Goal: Information Seeking & Learning: Check status

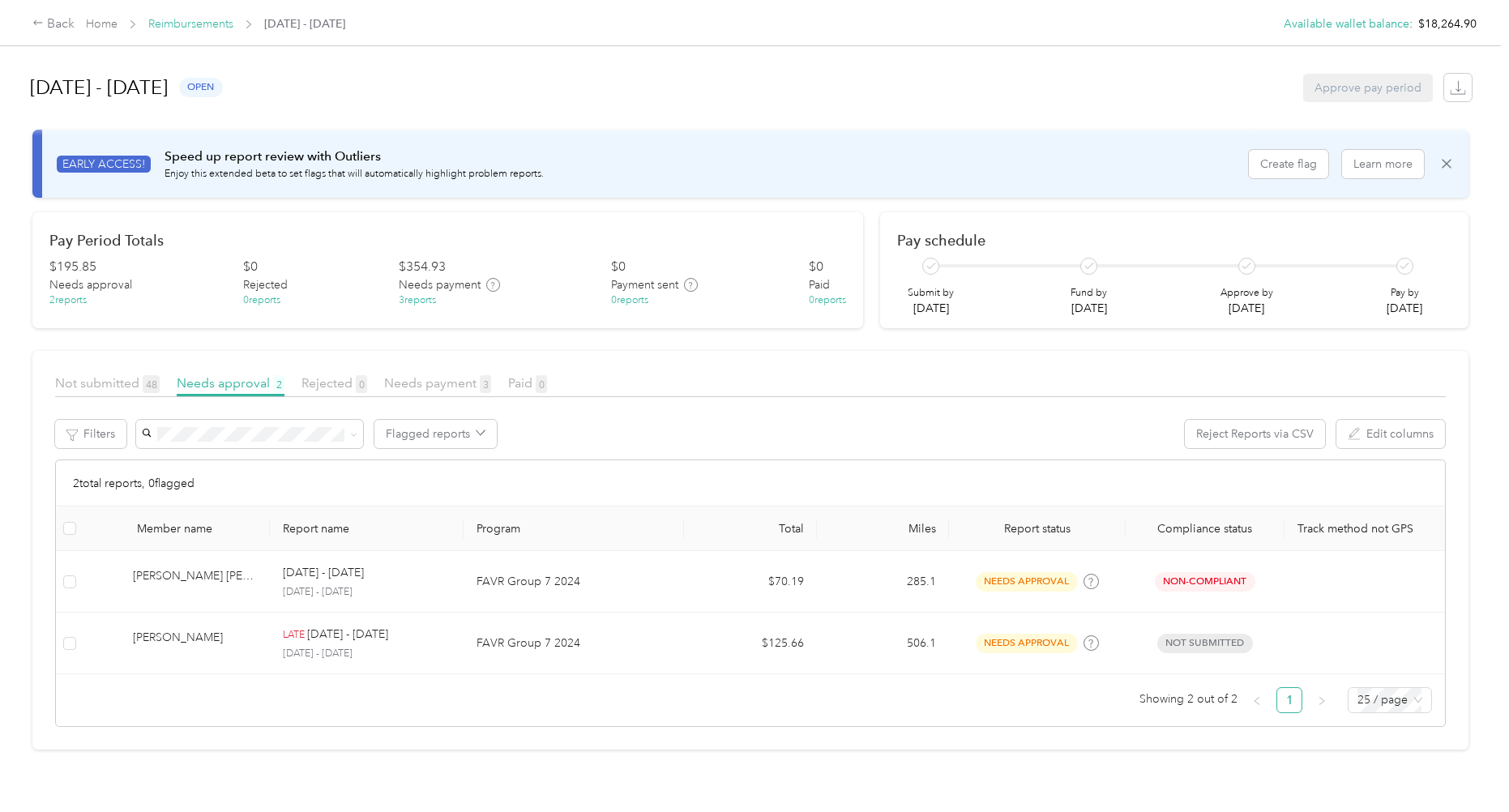
click at [176, 19] on link "Reimbursements" at bounding box center [190, 24] width 85 height 14
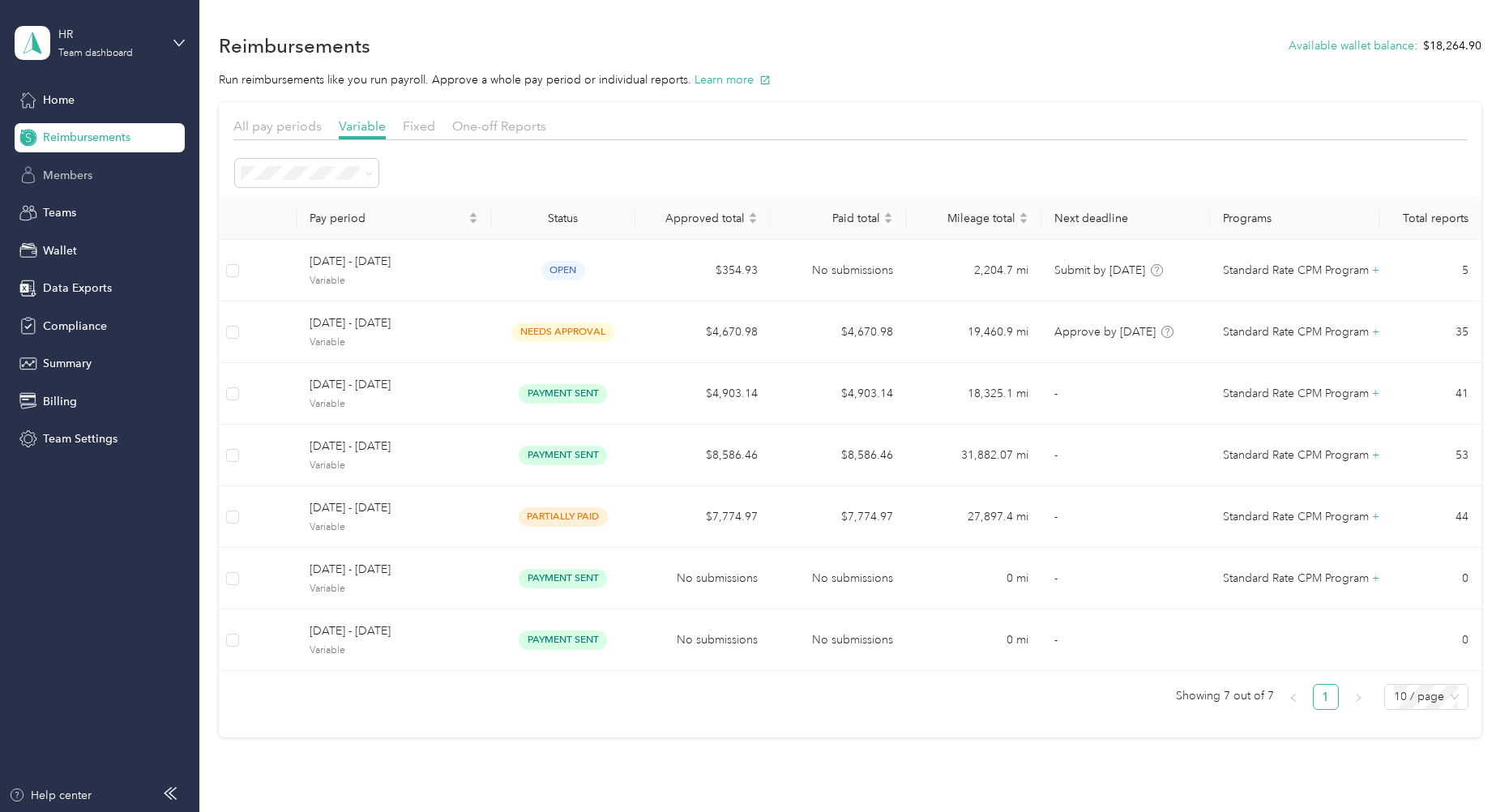
click at [71, 177] on span "Members" at bounding box center [68, 175] width 49 height 17
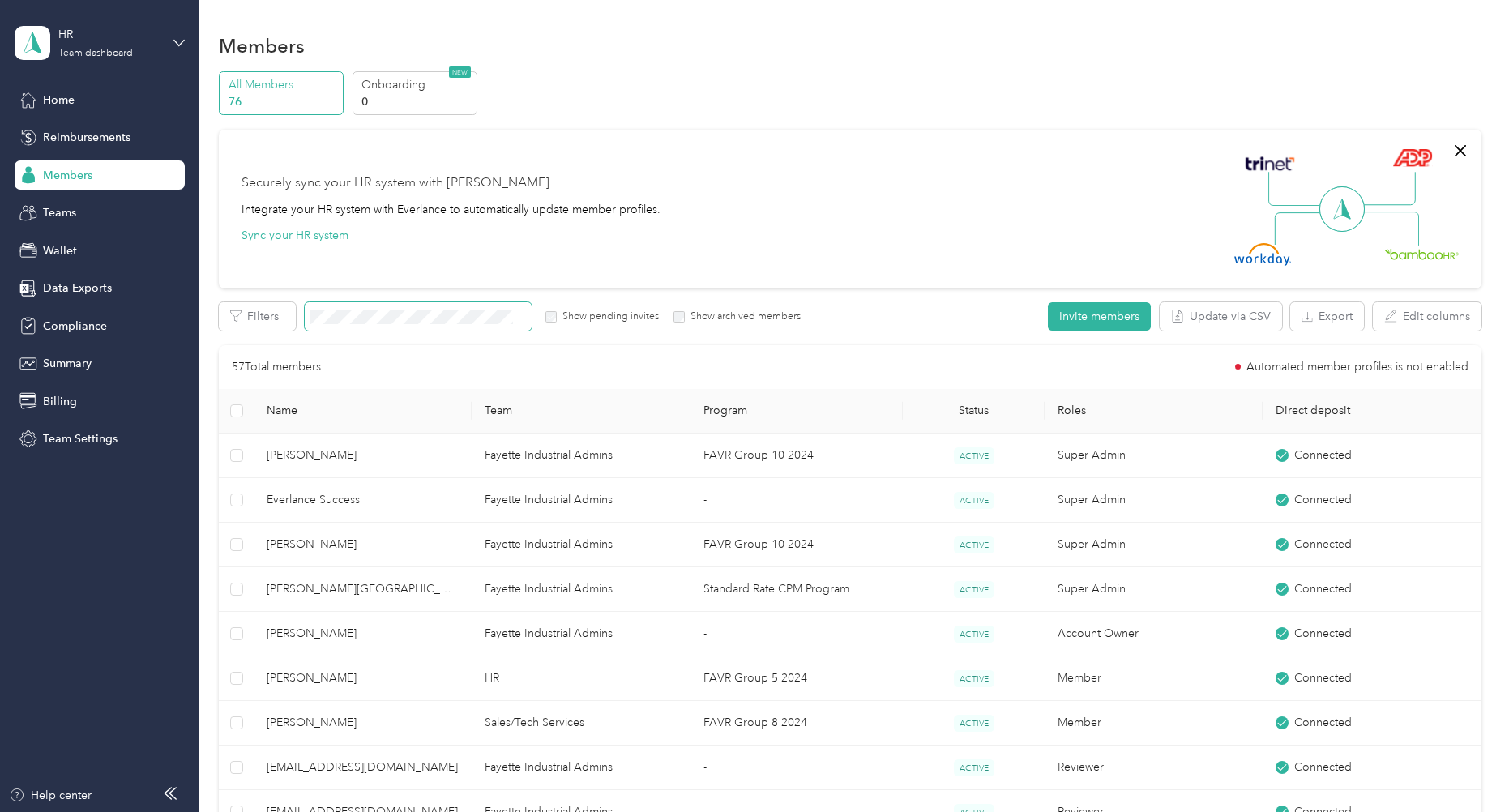
click at [409, 325] on span at bounding box center [418, 316] width 227 height 28
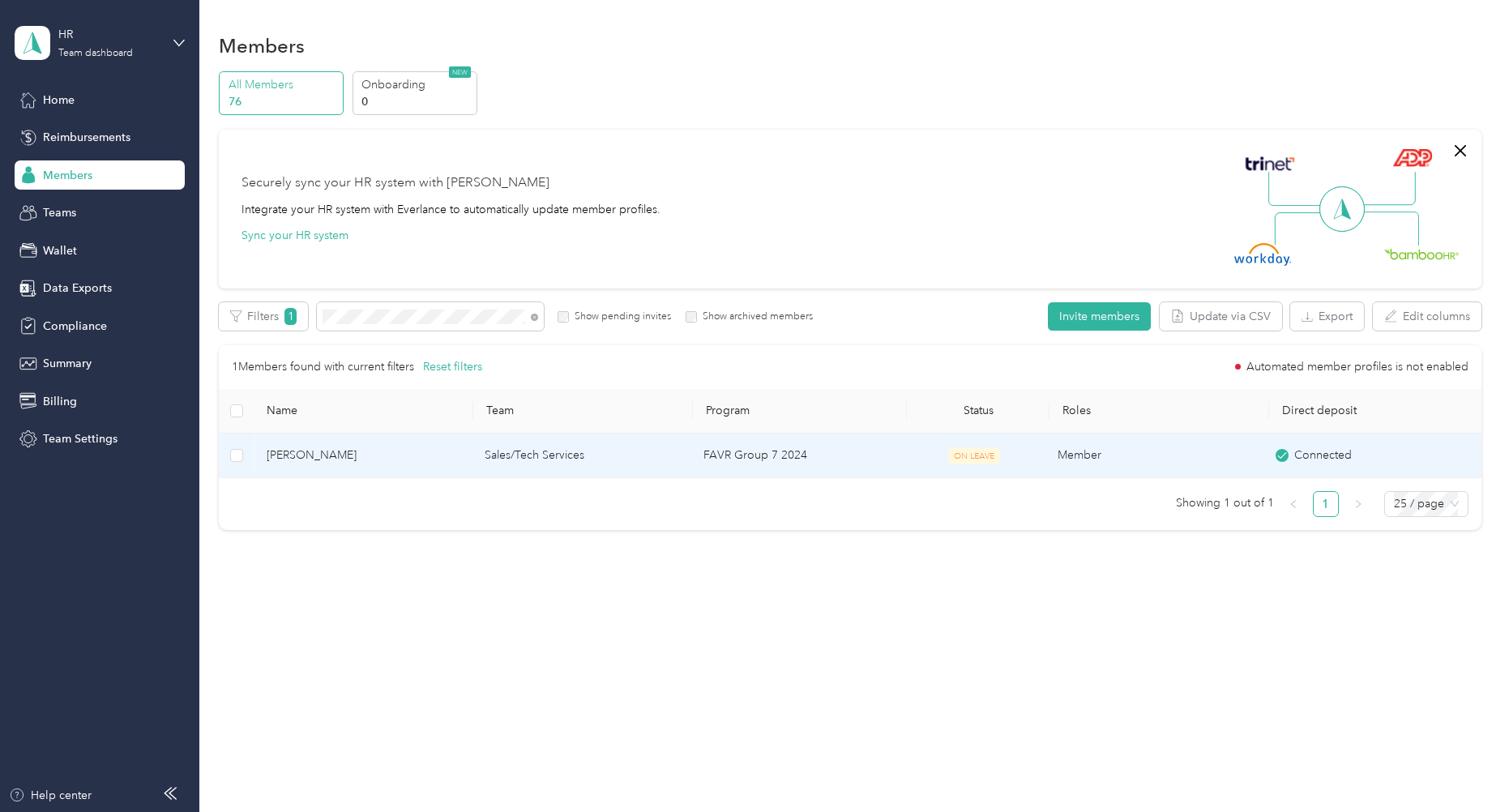
click at [351, 455] on span "[PERSON_NAME]" at bounding box center [362, 455] width 192 height 18
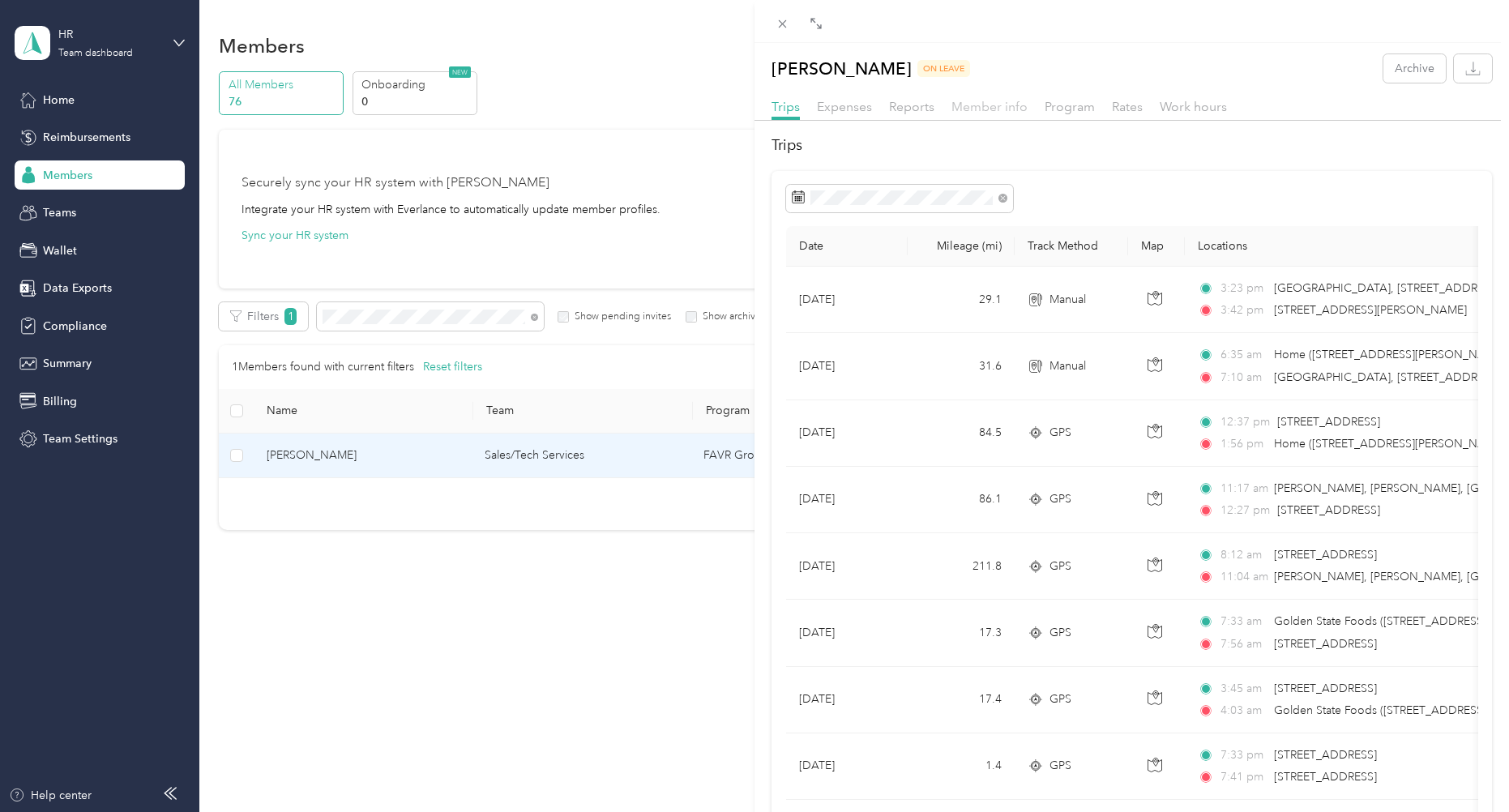
click at [1020, 110] on span "Member info" at bounding box center [989, 106] width 77 height 16
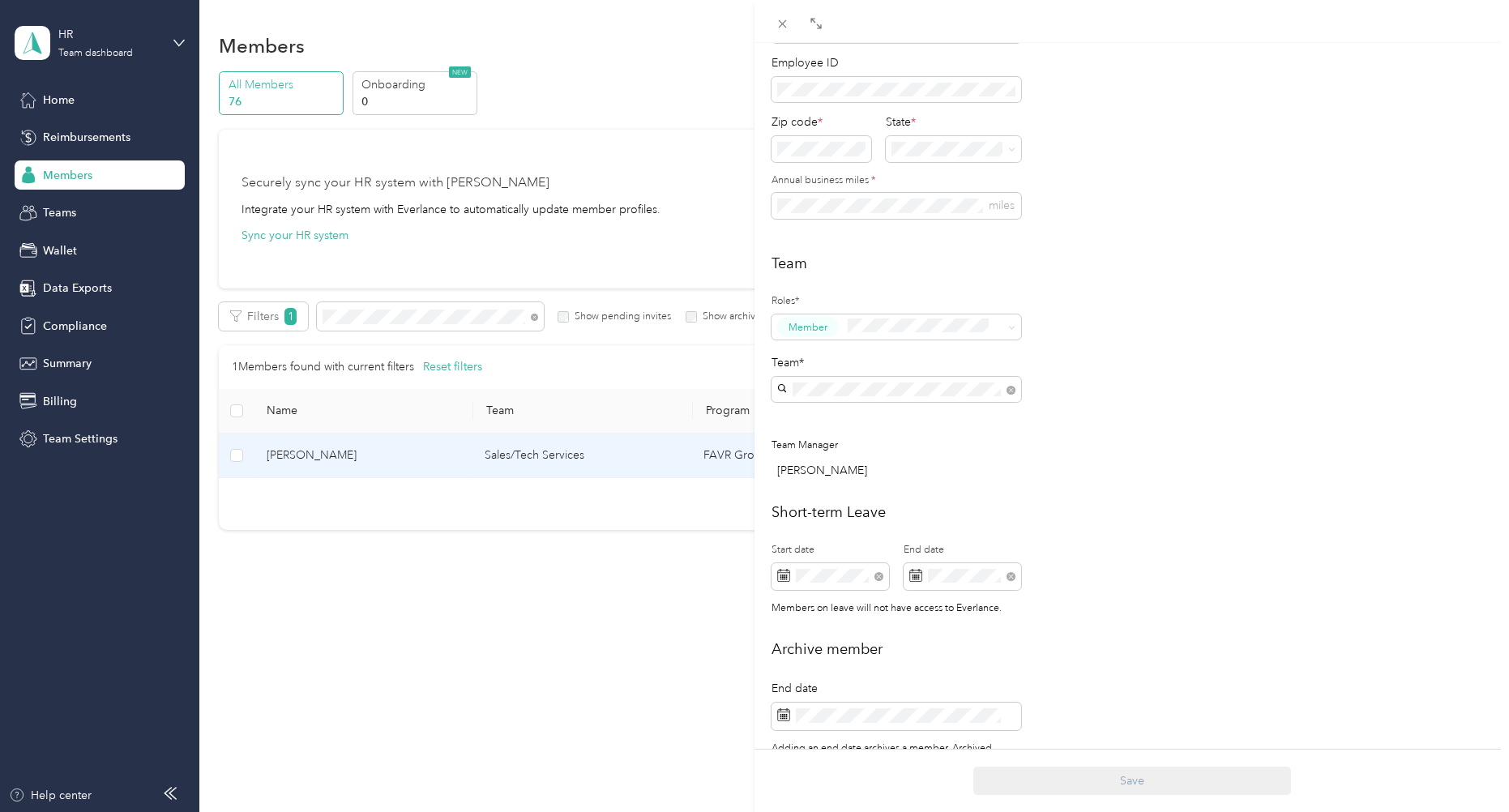
scroll to position [243, 0]
click at [782, 22] on icon at bounding box center [783, 25] width 8 height 8
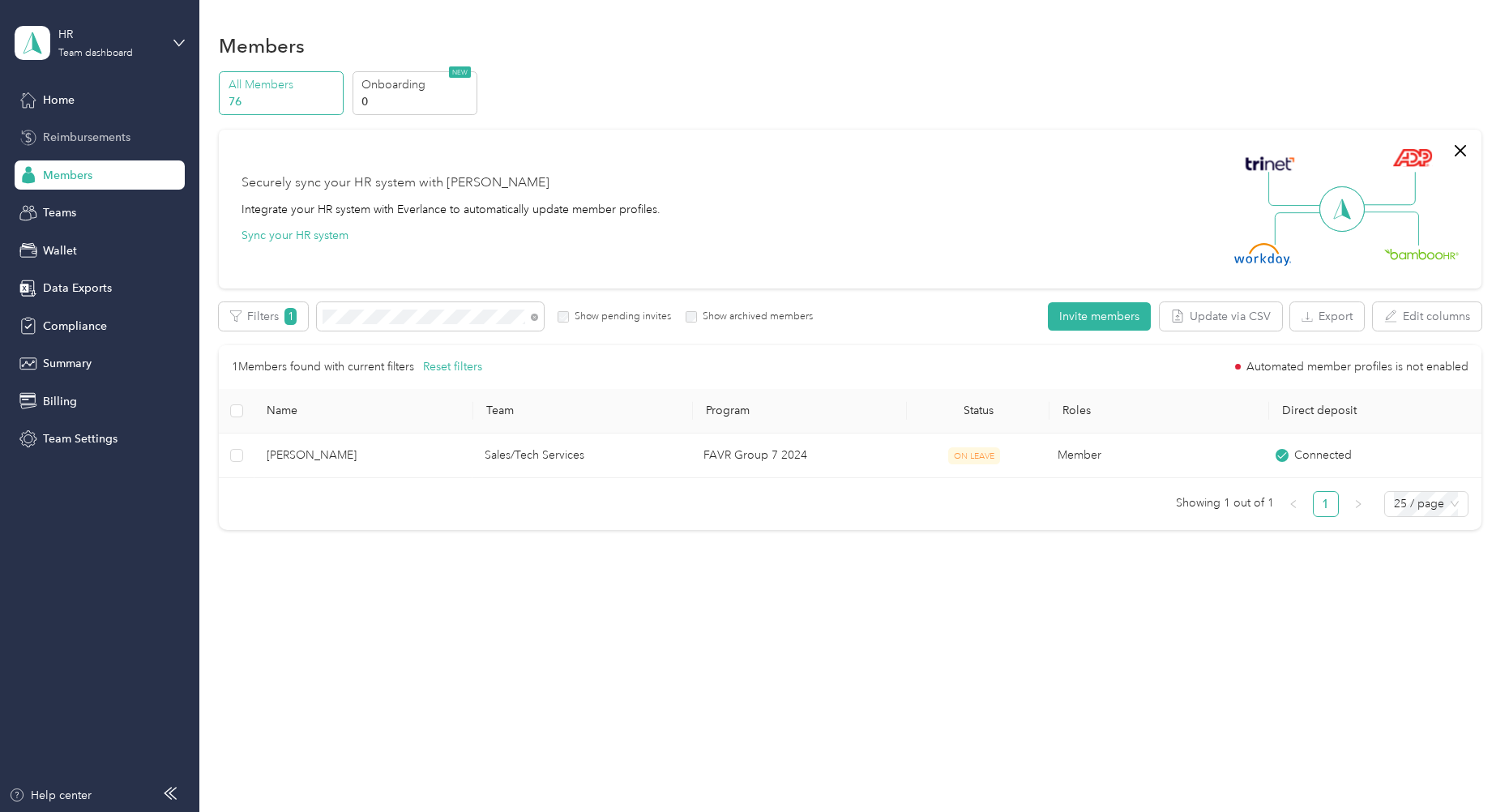
click at [73, 135] on span "Reimbursements" at bounding box center [86, 137] width 87 height 17
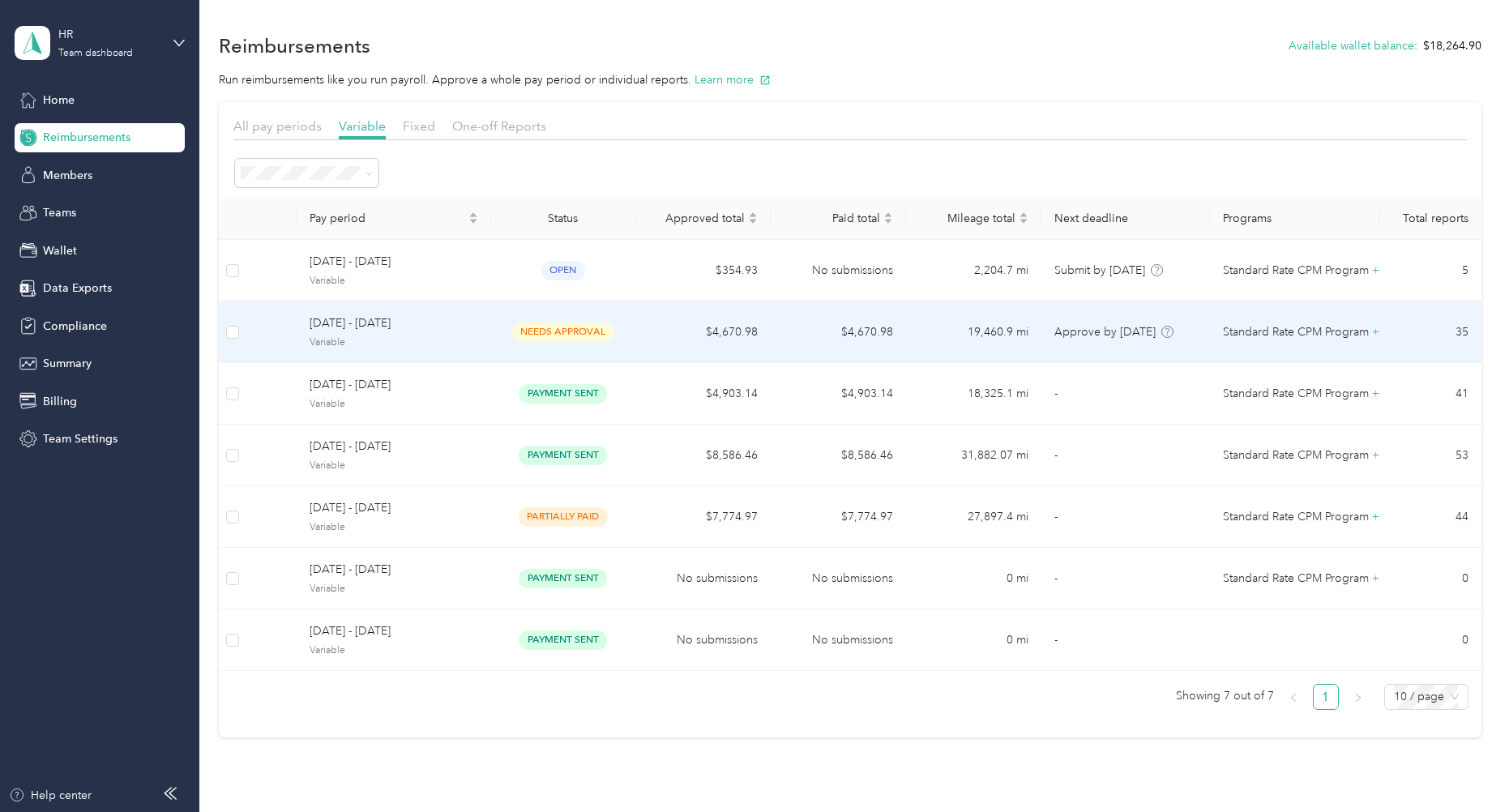
click at [362, 320] on span "[DATE] - [DATE]" at bounding box center [394, 324] width 169 height 18
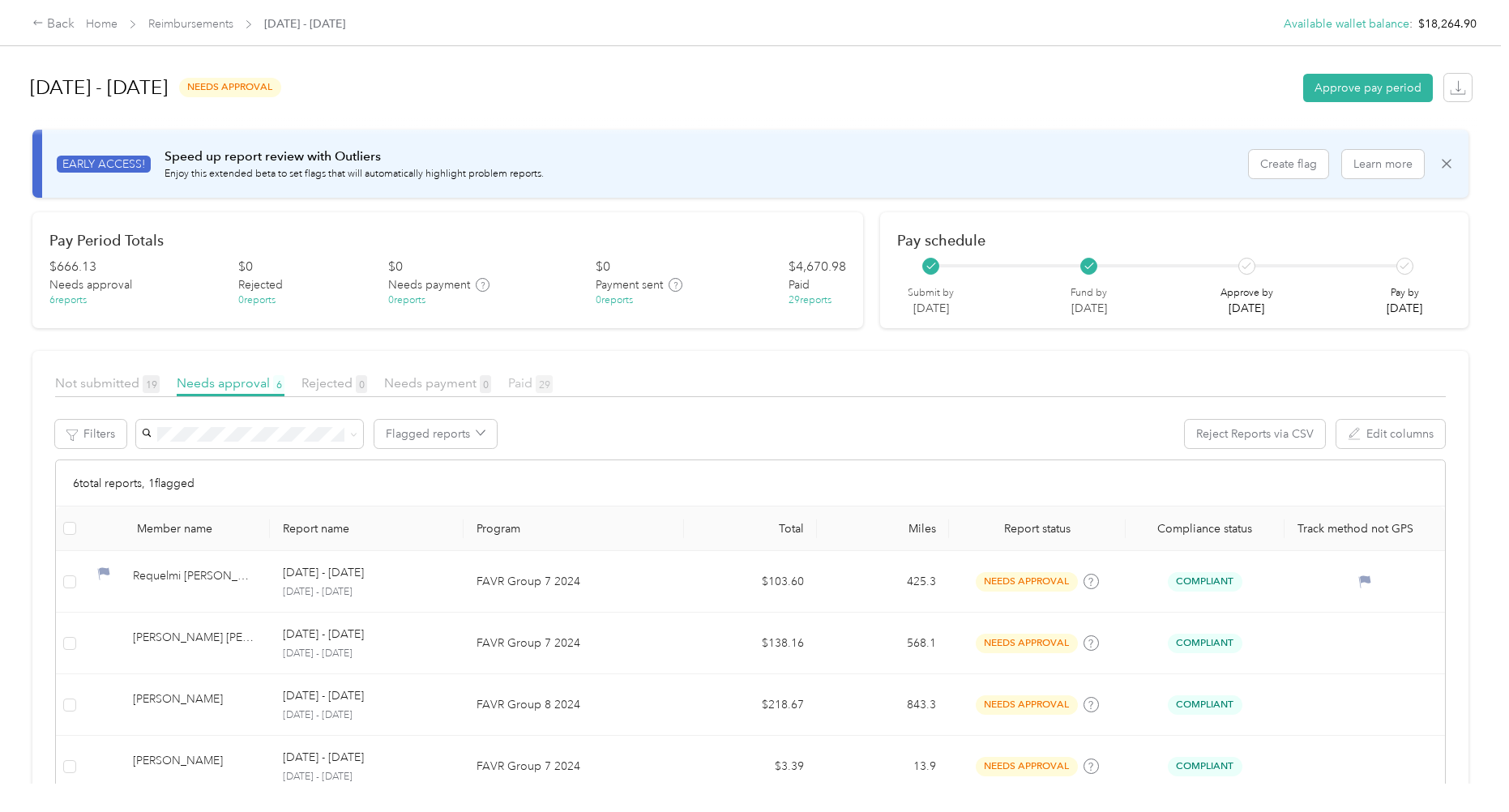
click at [536, 382] on span "29" at bounding box center [544, 385] width 17 height 18
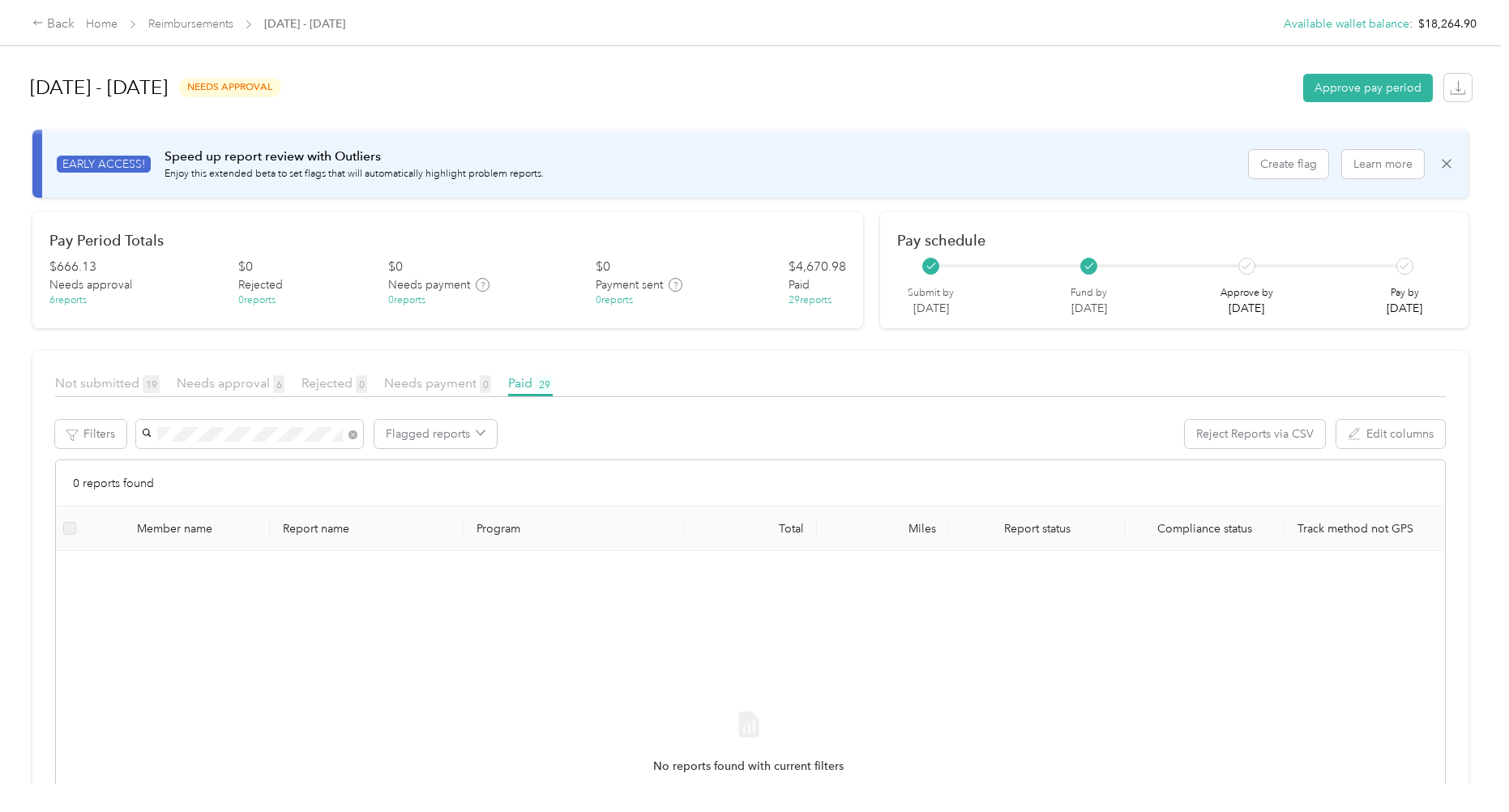
click at [228, 460] on span "[PERSON_NAME]" at bounding box center [191, 464] width 90 height 14
click at [526, 383] on span "Paid 29" at bounding box center [530, 383] width 44 height 16
click at [86, 381] on span "Not submitted 19" at bounding box center [107, 383] width 105 height 16
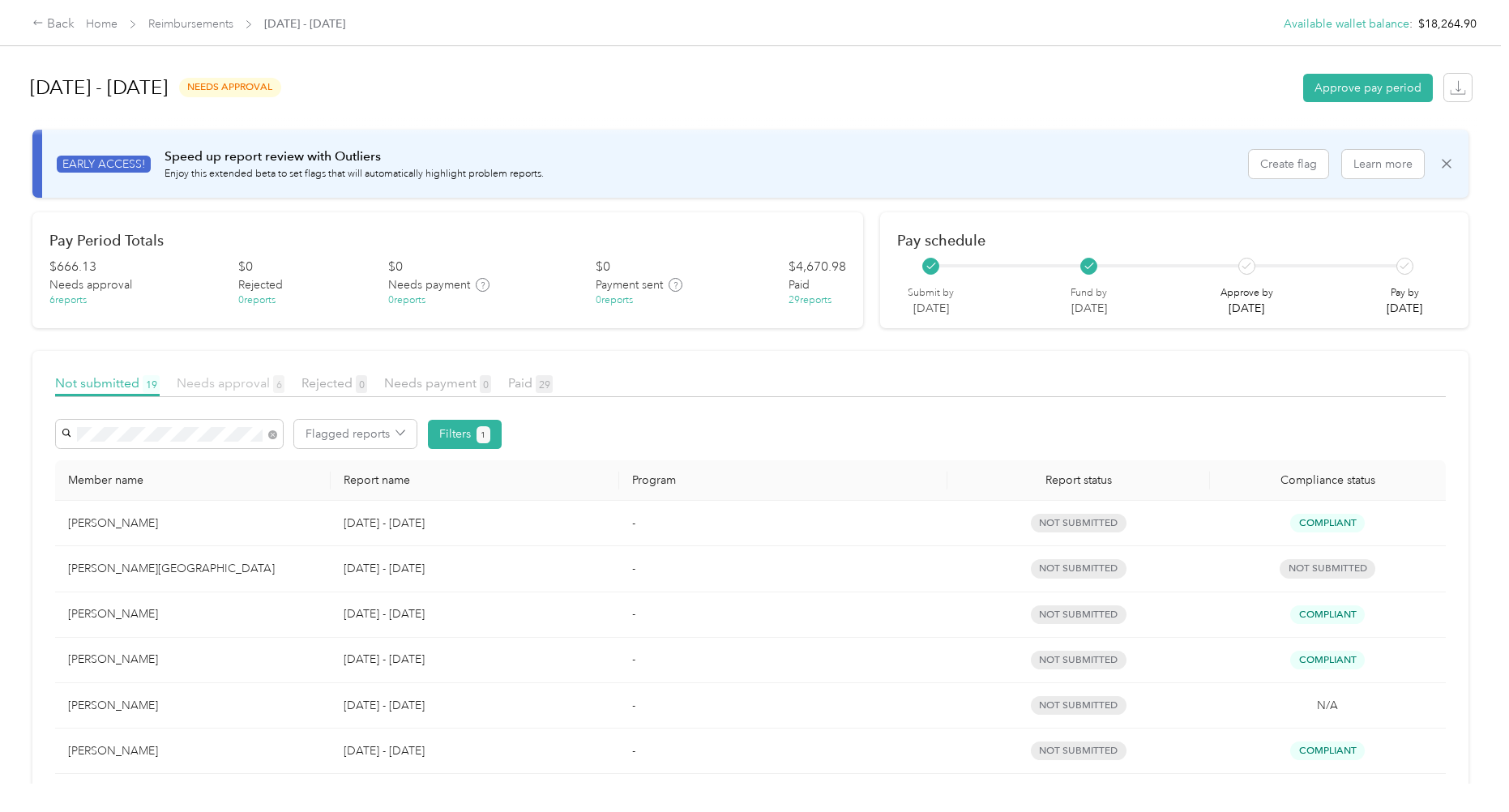
click at [215, 385] on span "Needs approval 6" at bounding box center [231, 383] width 108 height 16
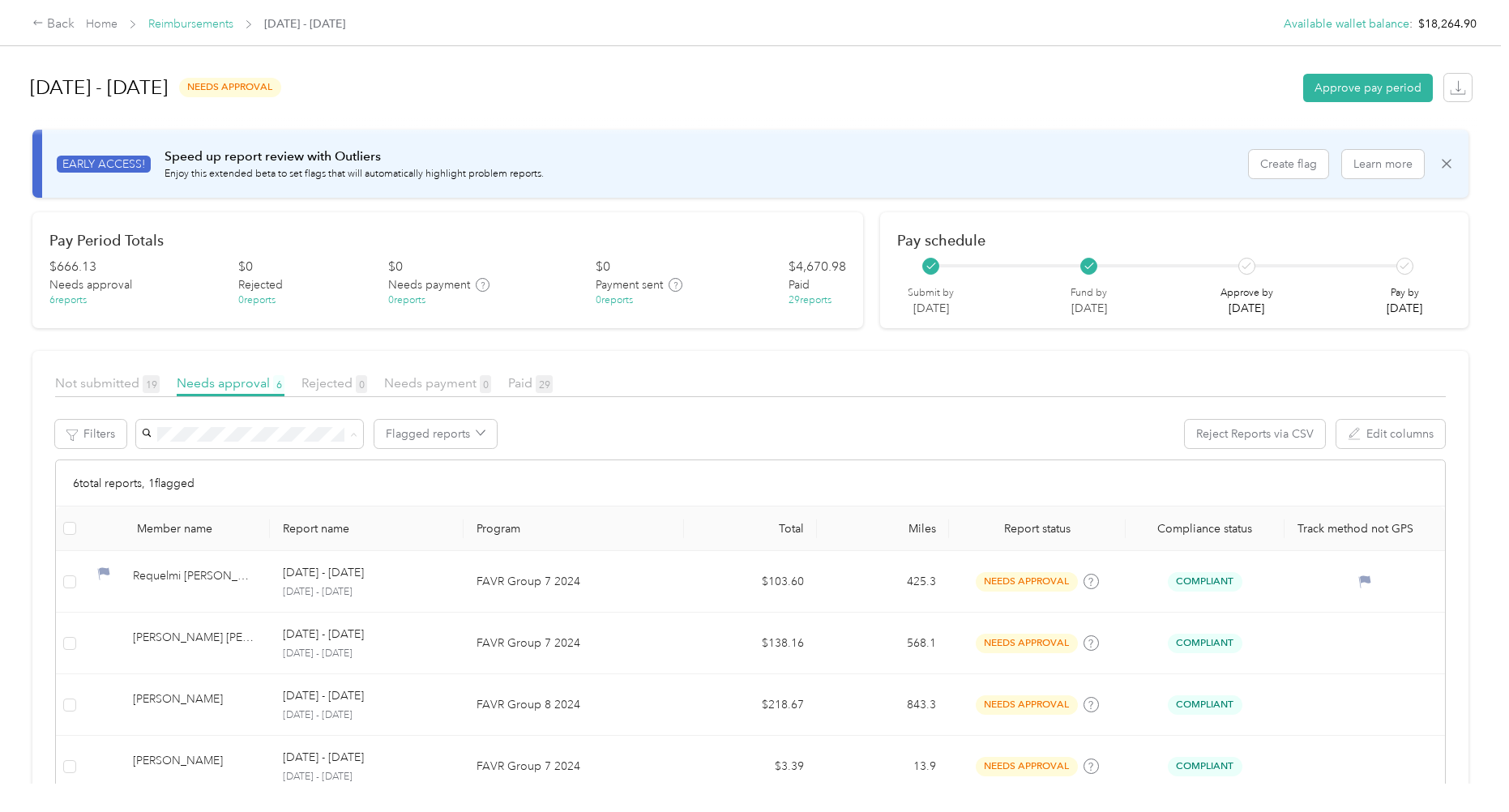
click at [180, 18] on link "Reimbursements" at bounding box center [190, 24] width 85 height 14
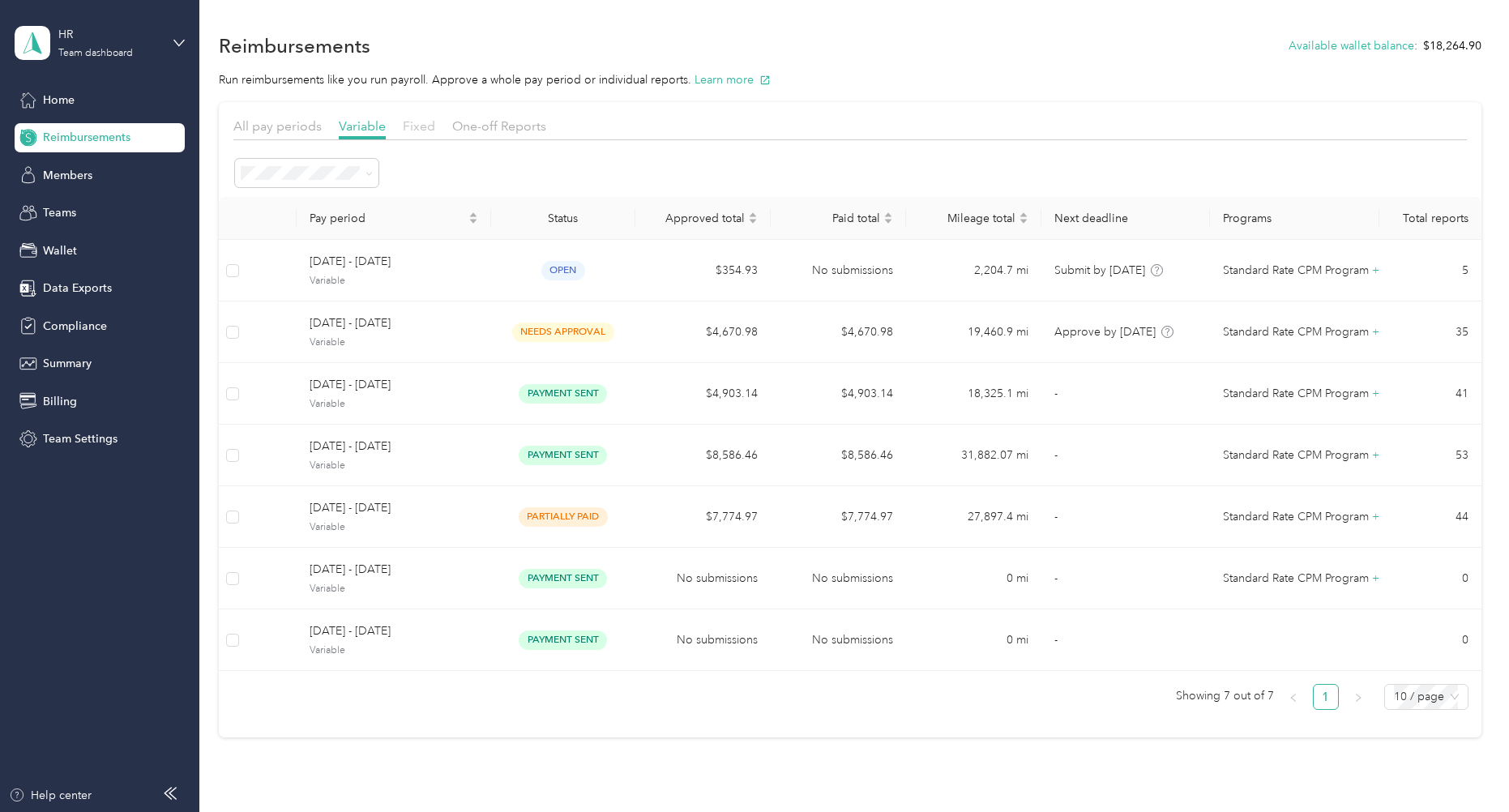
click at [423, 124] on span "Fixed" at bounding box center [418, 126] width 32 height 16
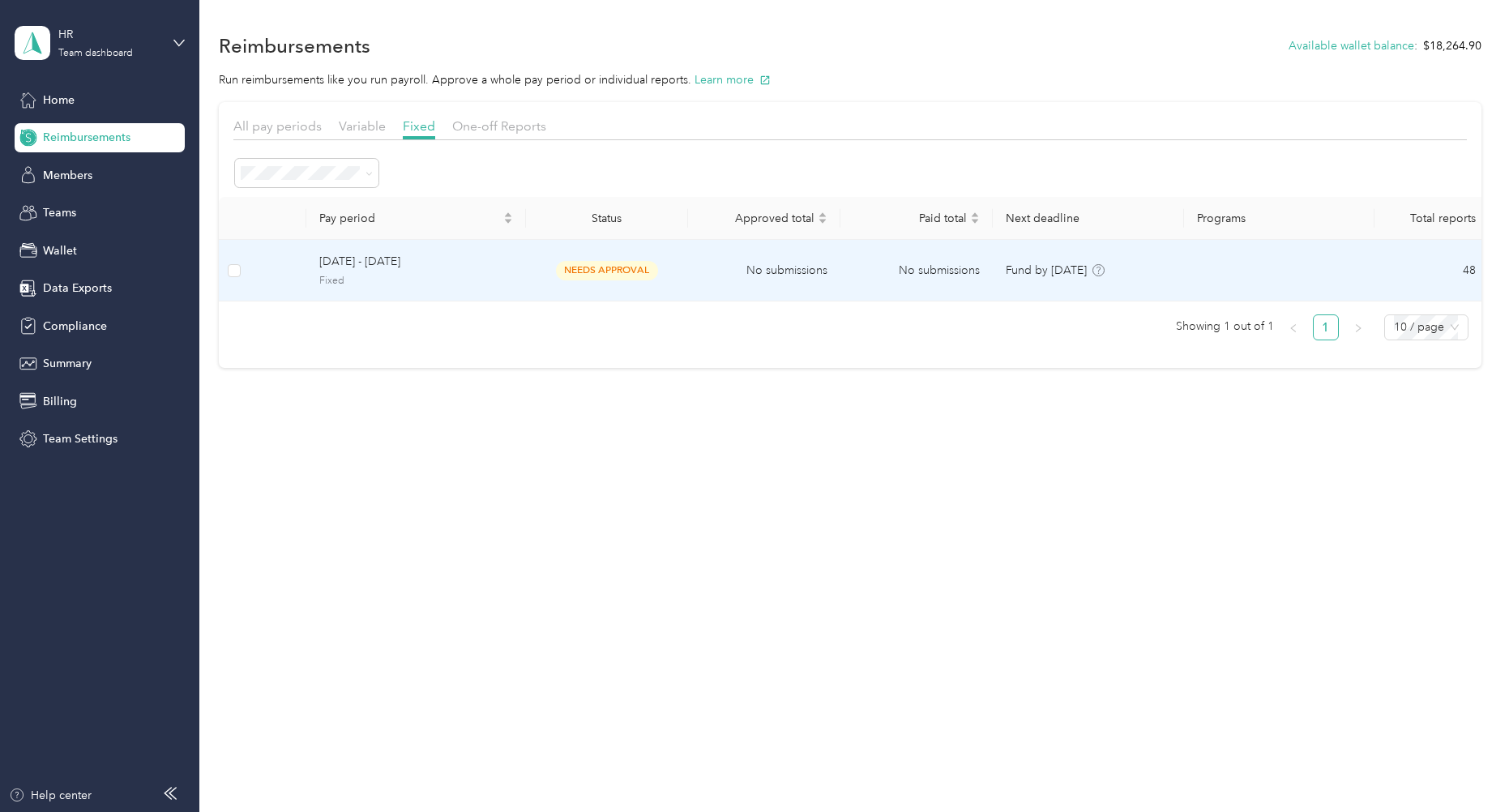
click at [393, 260] on span "[DATE] - [DATE]" at bounding box center [416, 262] width 194 height 18
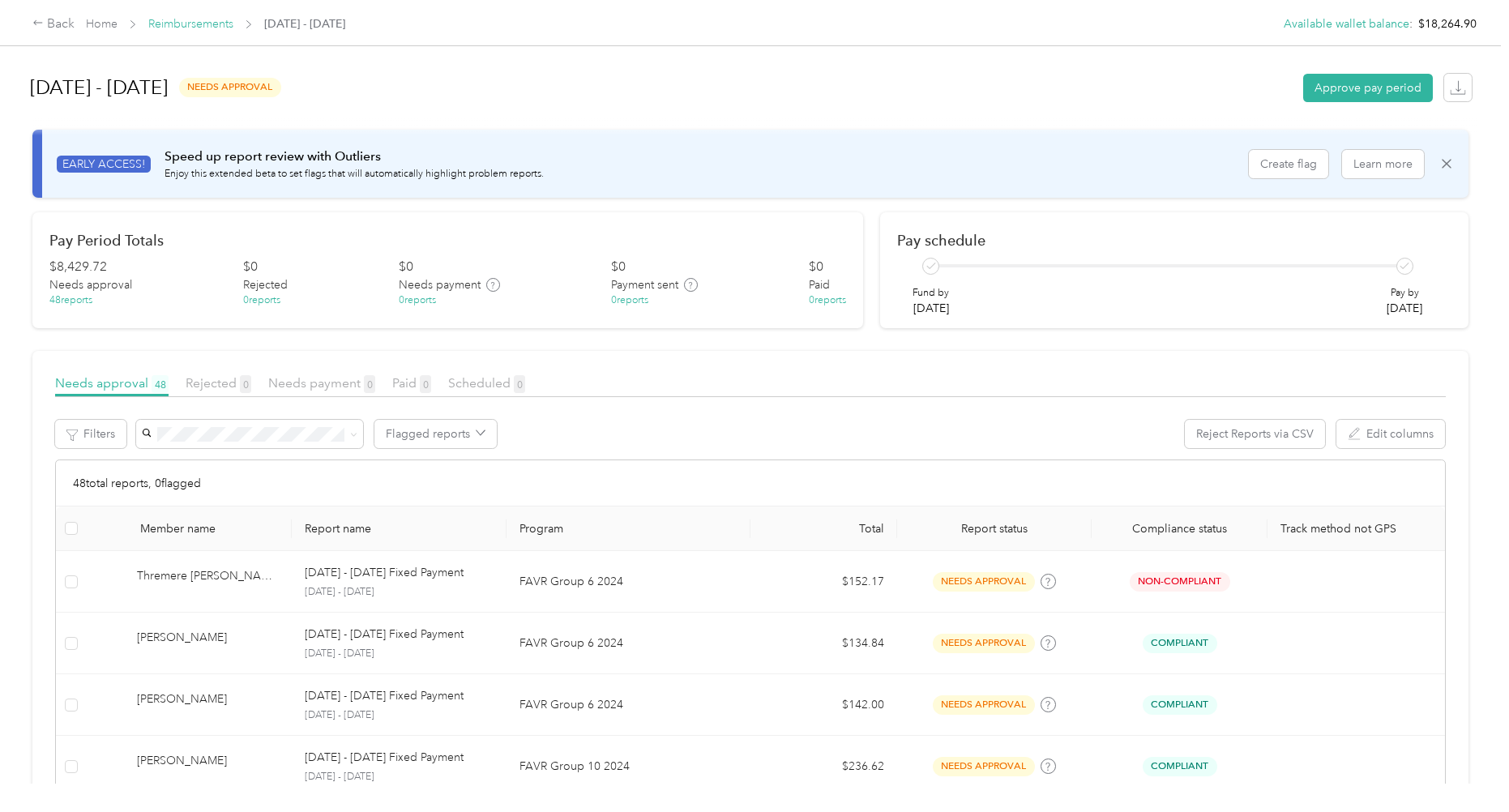
click at [215, 28] on link "Reimbursements" at bounding box center [190, 24] width 85 height 14
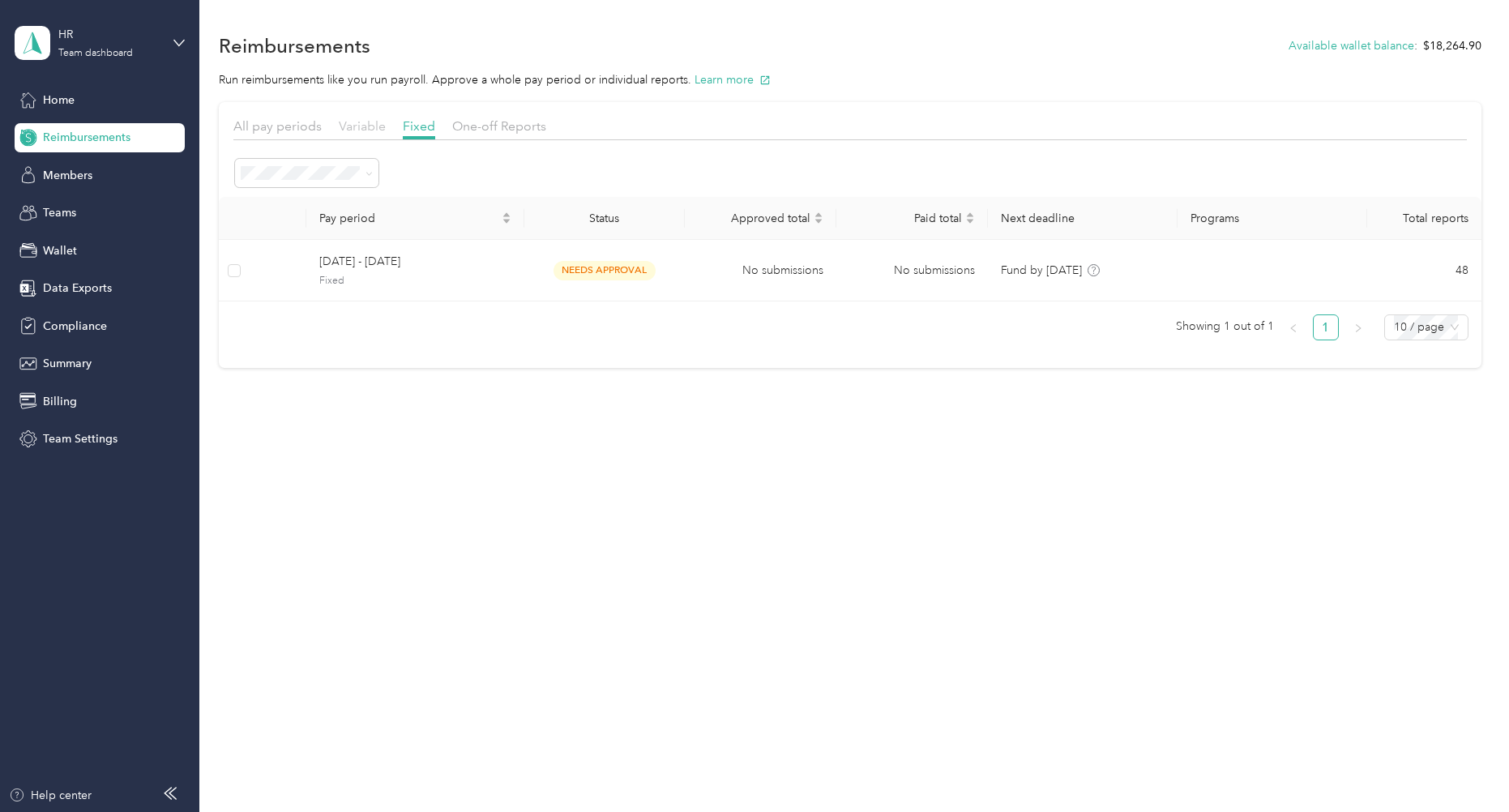
click at [368, 120] on span "Variable" at bounding box center [362, 126] width 47 height 16
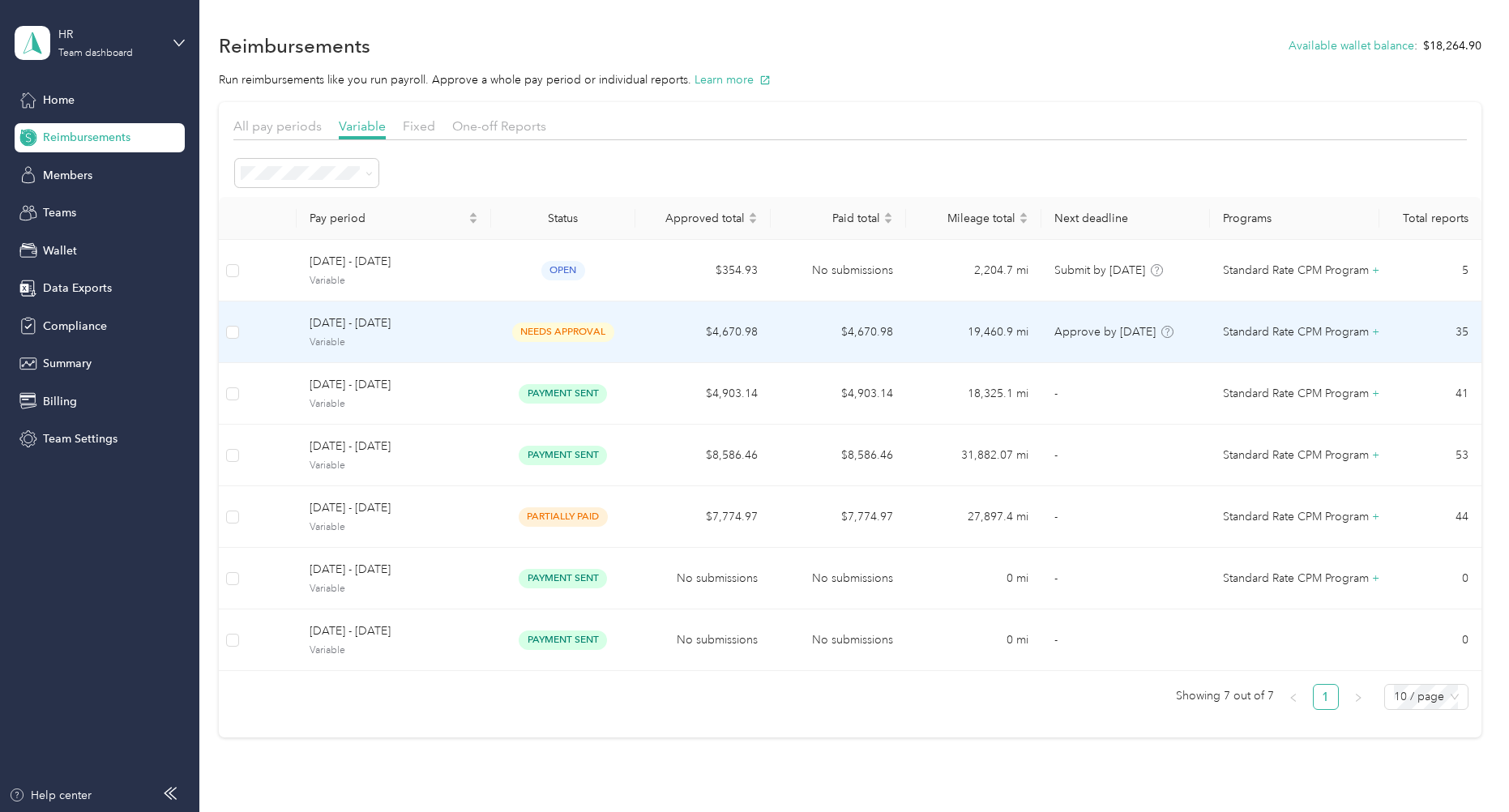
click at [404, 322] on span "[DATE] - [DATE]" at bounding box center [394, 324] width 169 height 18
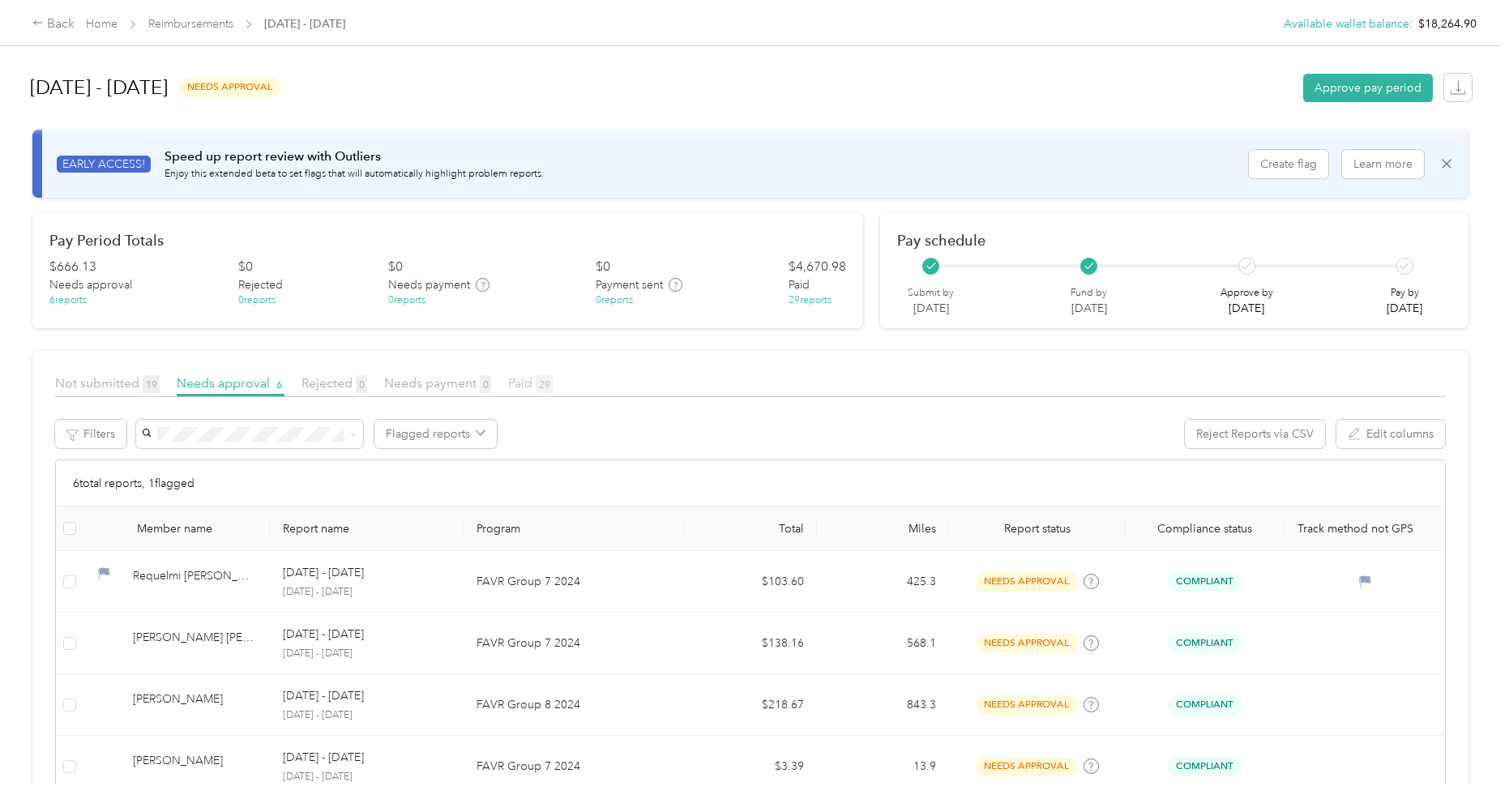
click at [523, 380] on span "Paid 29" at bounding box center [530, 383] width 44 height 16
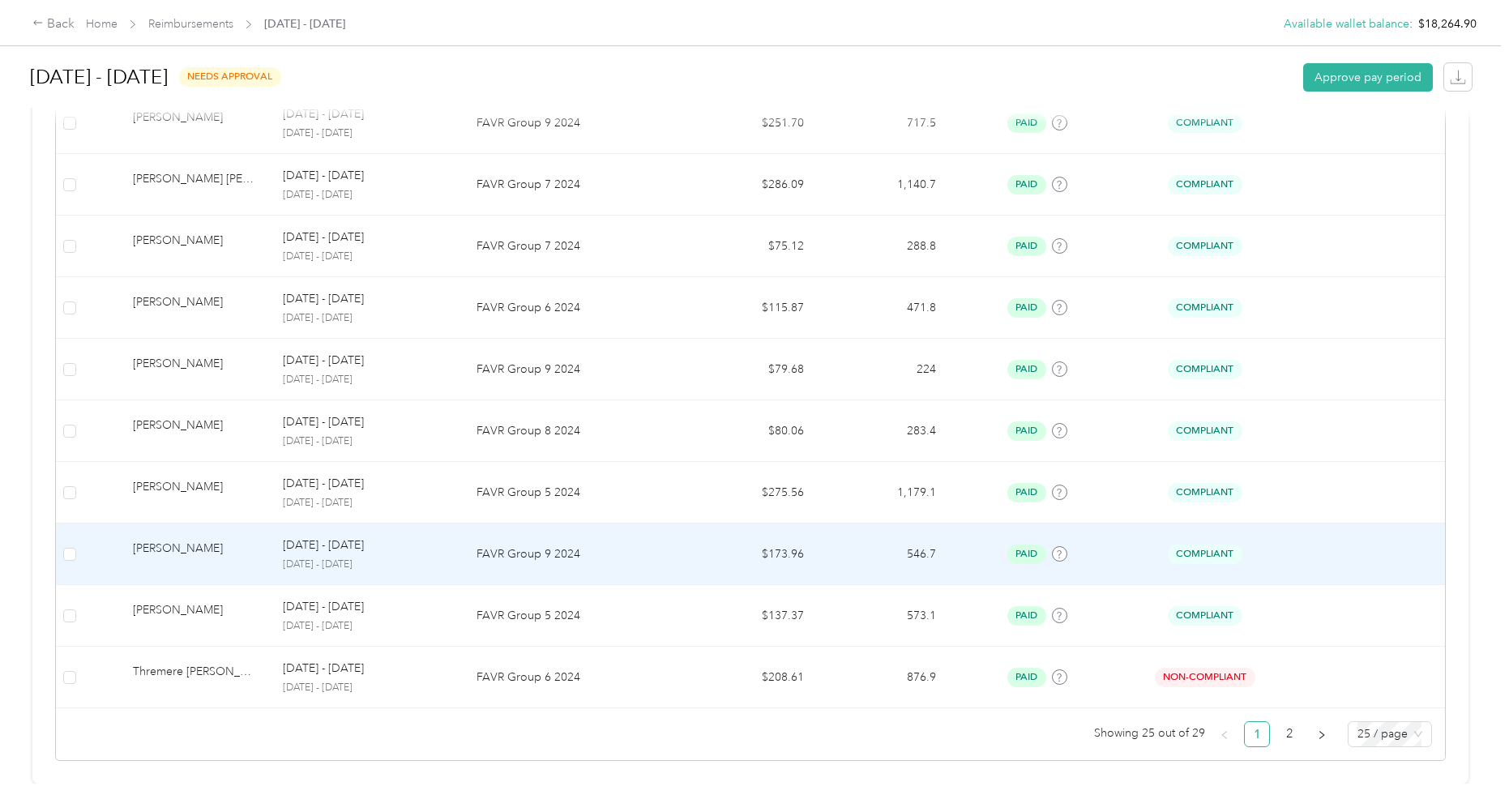
scroll to position [1395, 0]
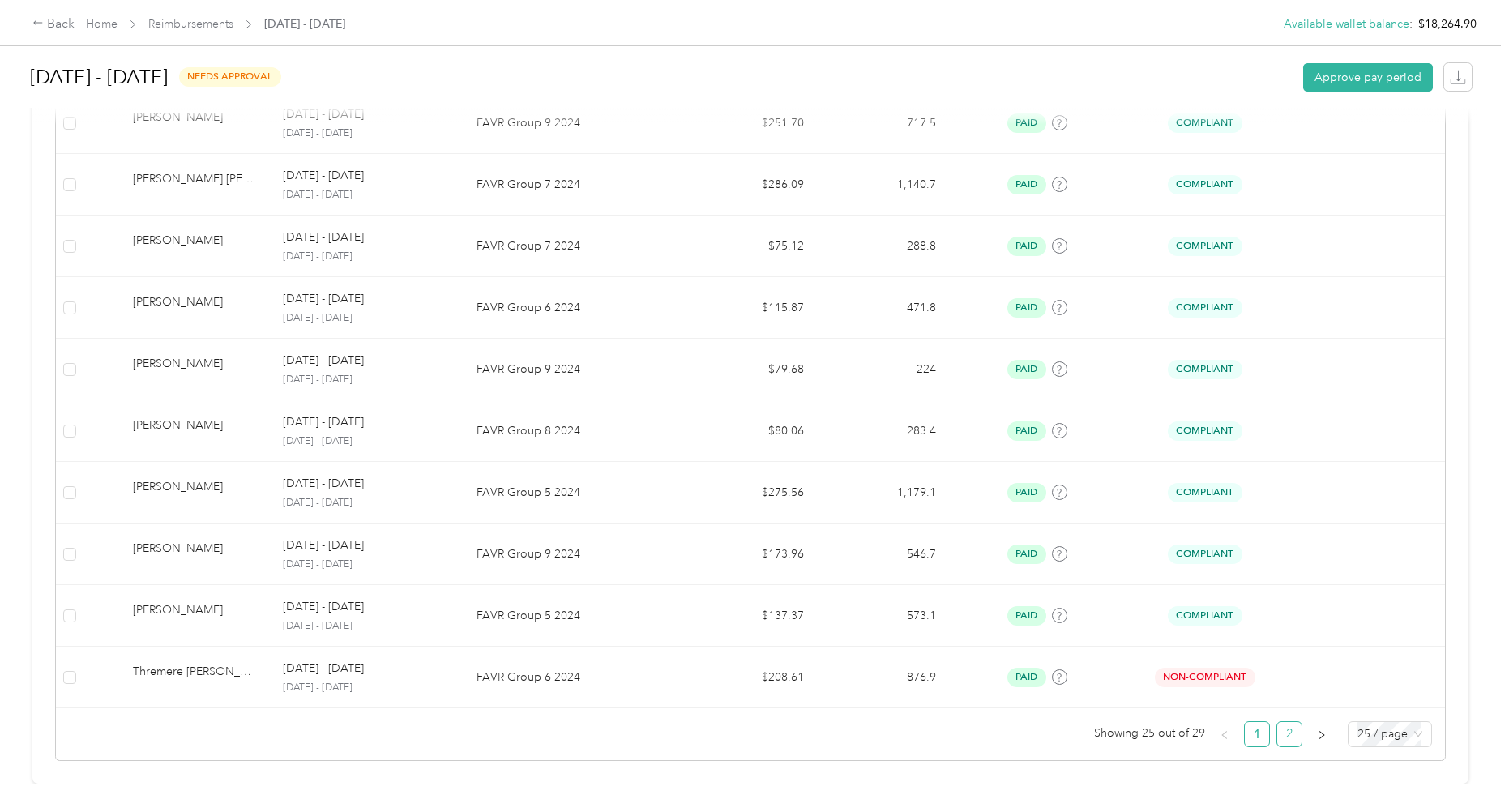
click at [1288, 723] on link "2" at bounding box center [1290, 735] width 25 height 25
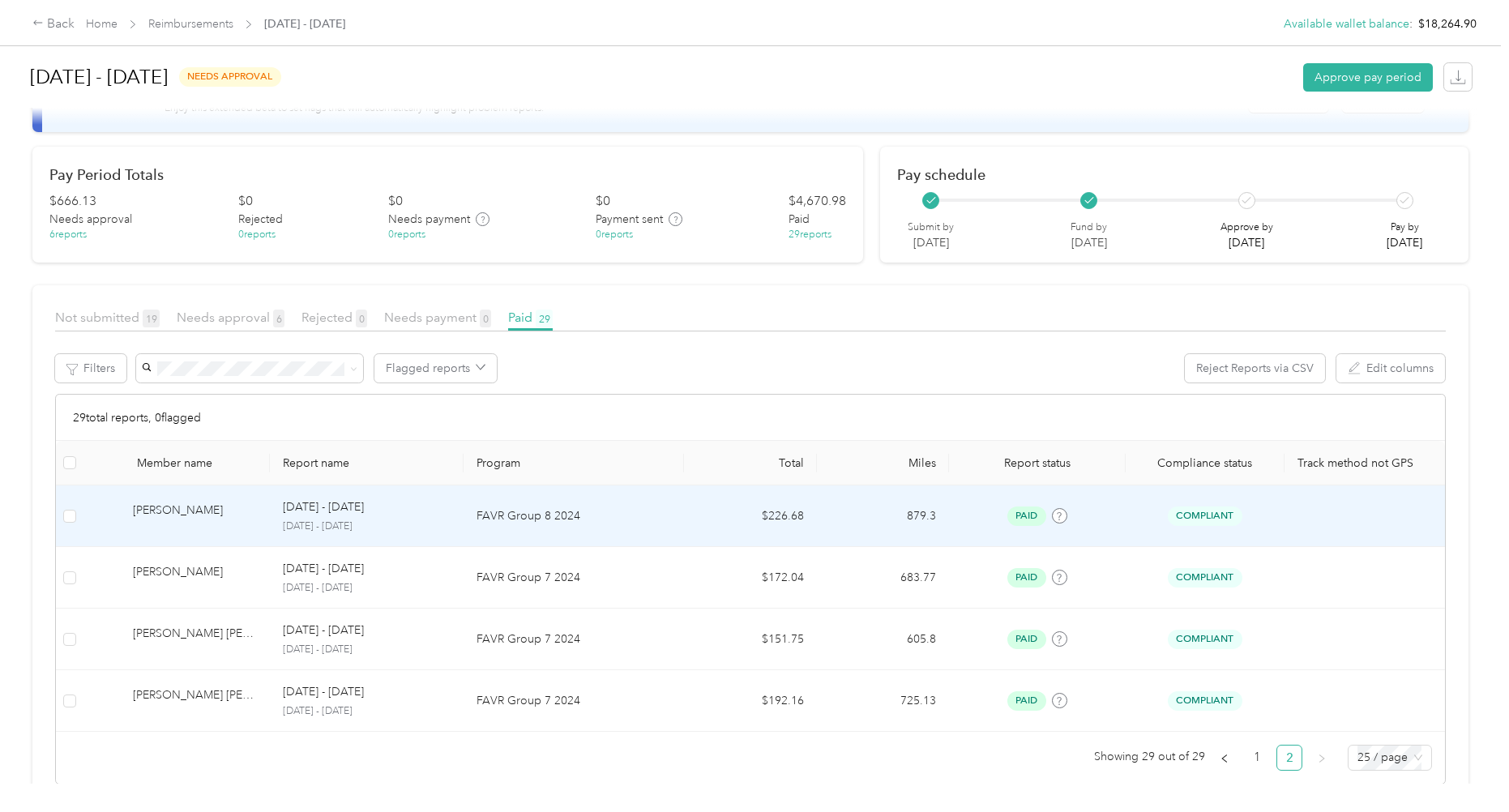
scroll to position [101, 0]
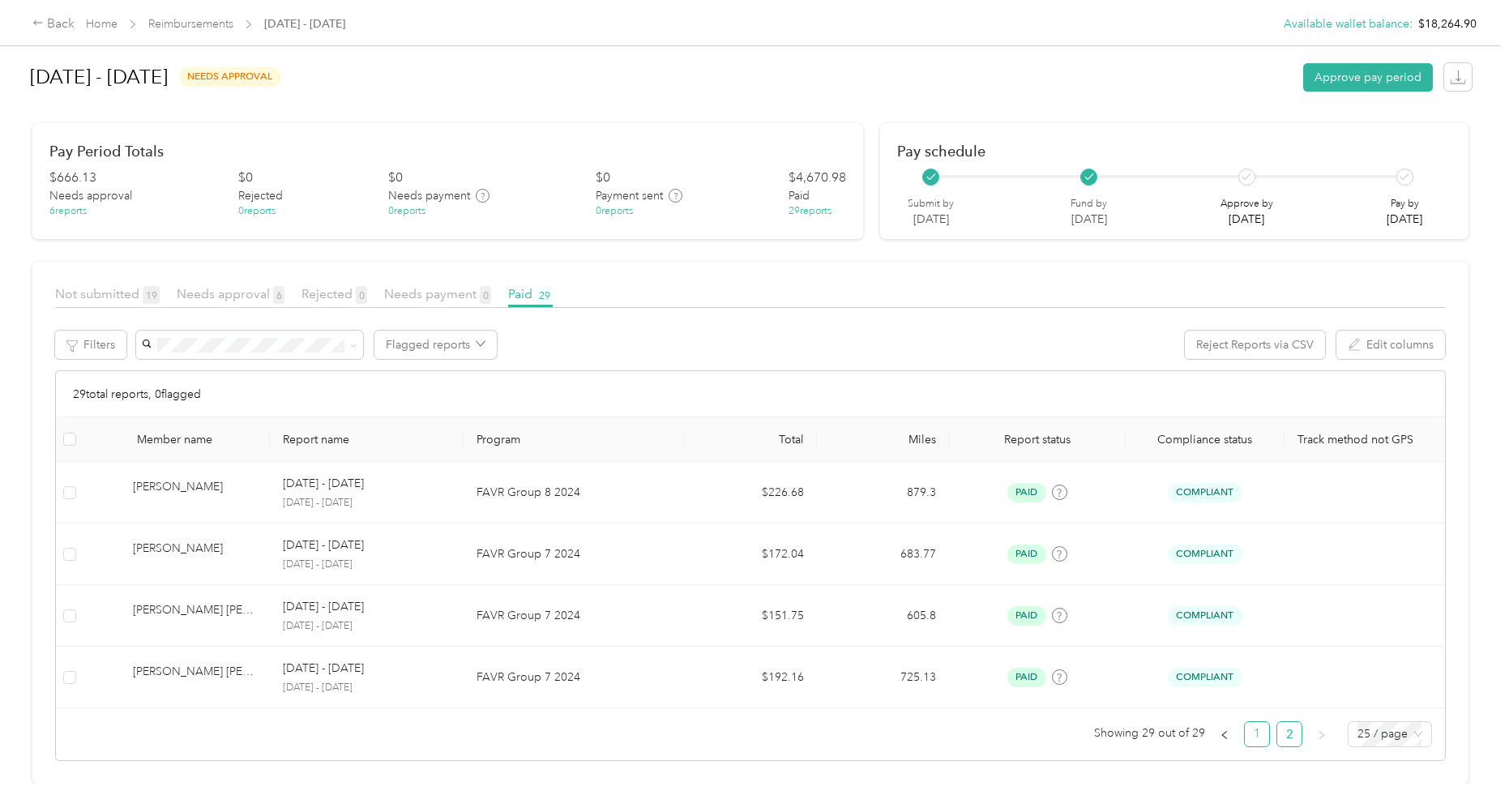
click at [1258, 722] on link "1" at bounding box center [1258, 735] width 25 height 25
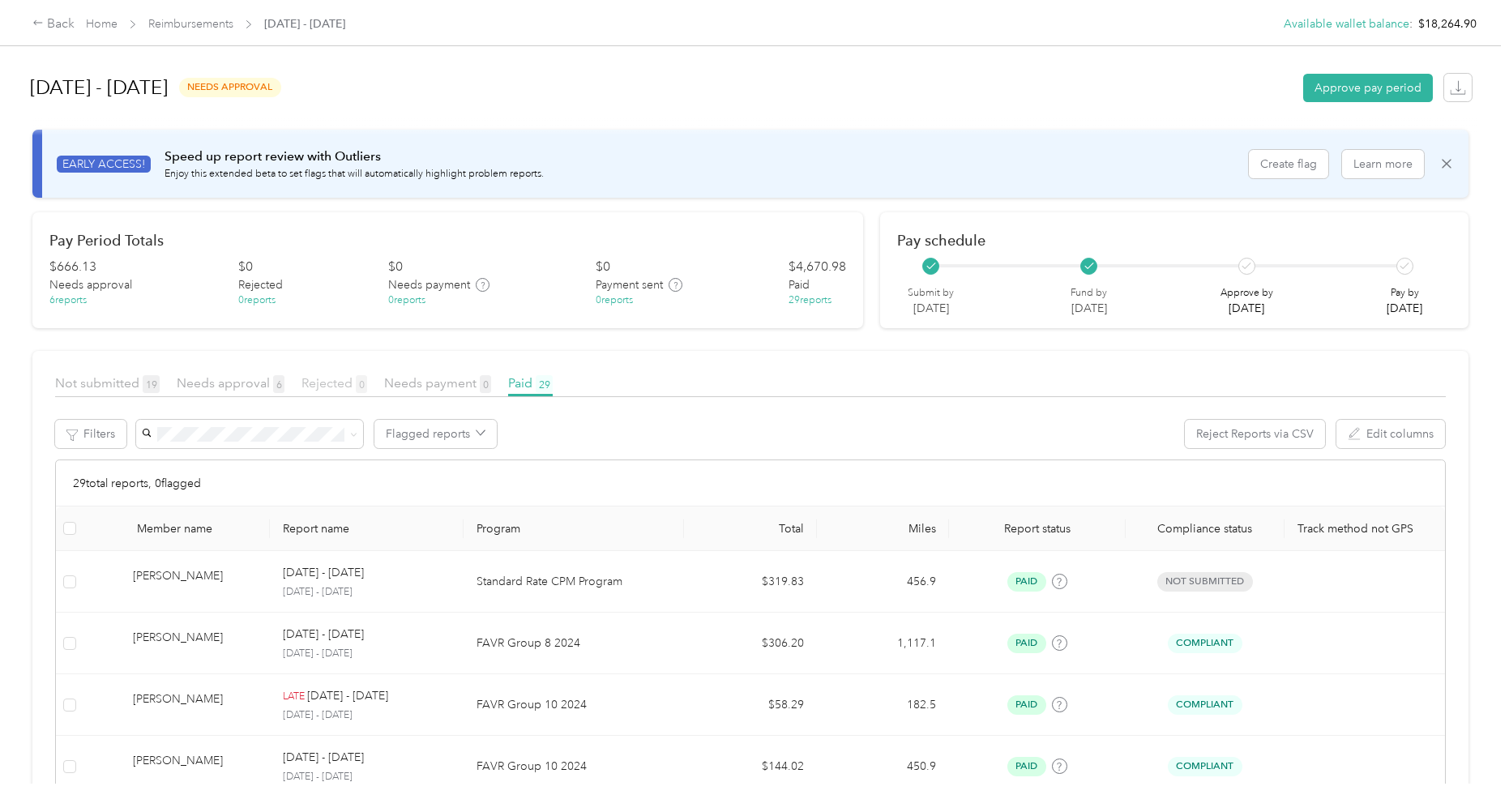
click at [333, 381] on span "Rejected 0" at bounding box center [334, 383] width 66 height 16
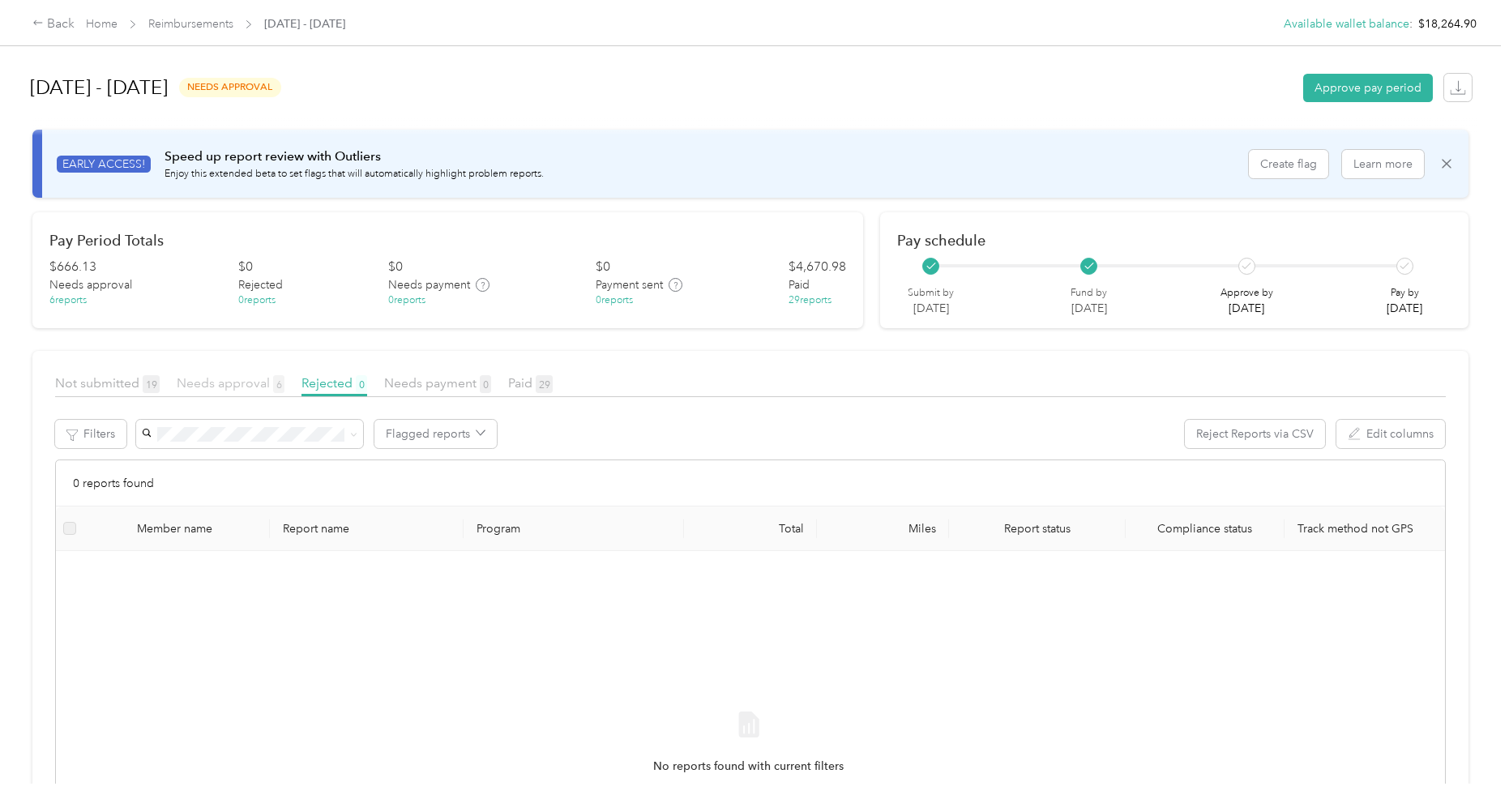
click at [214, 380] on span "Needs approval 6" at bounding box center [231, 383] width 108 height 16
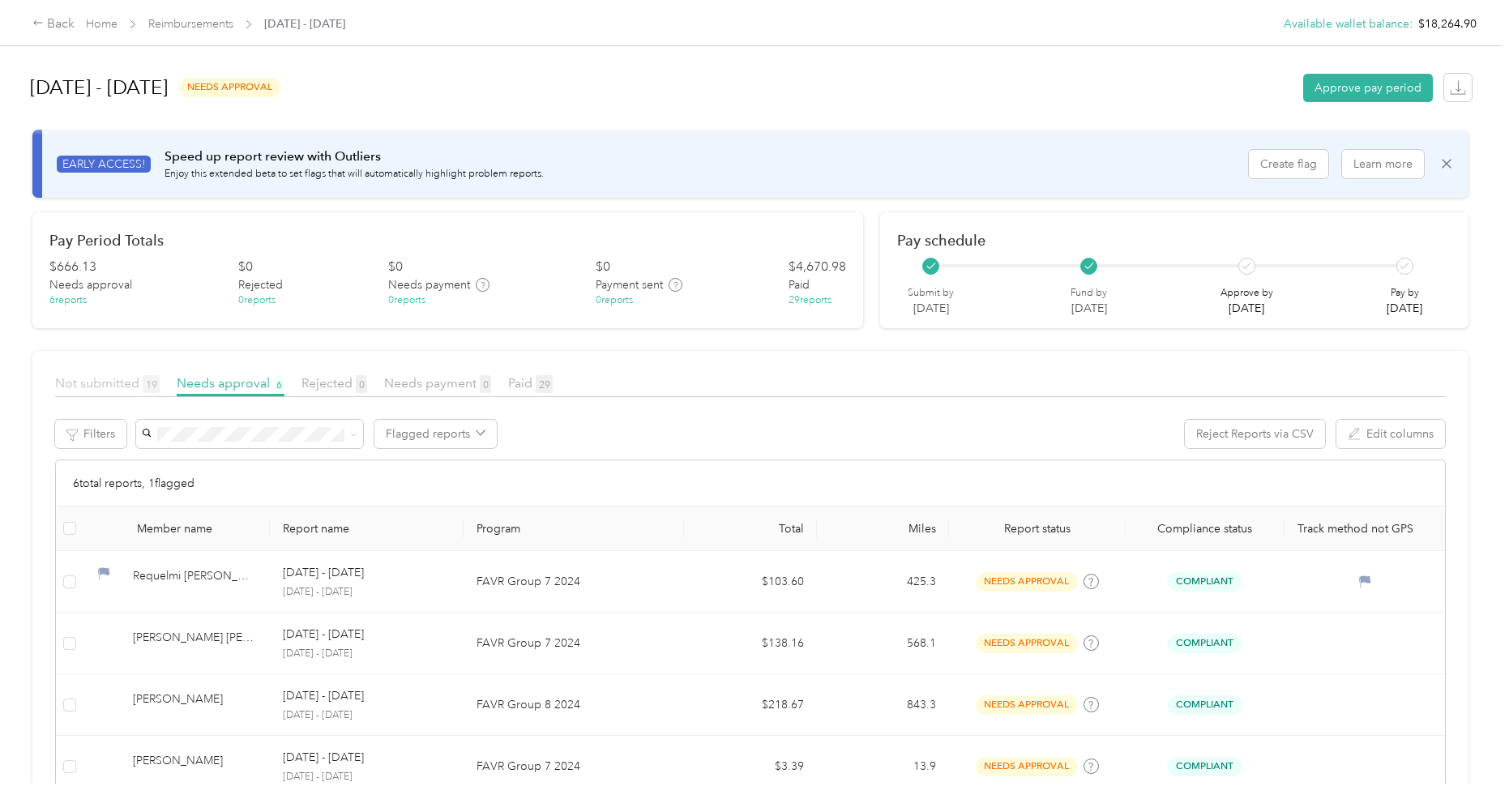
click at [118, 382] on span "Not submitted 19" at bounding box center [107, 383] width 105 height 16
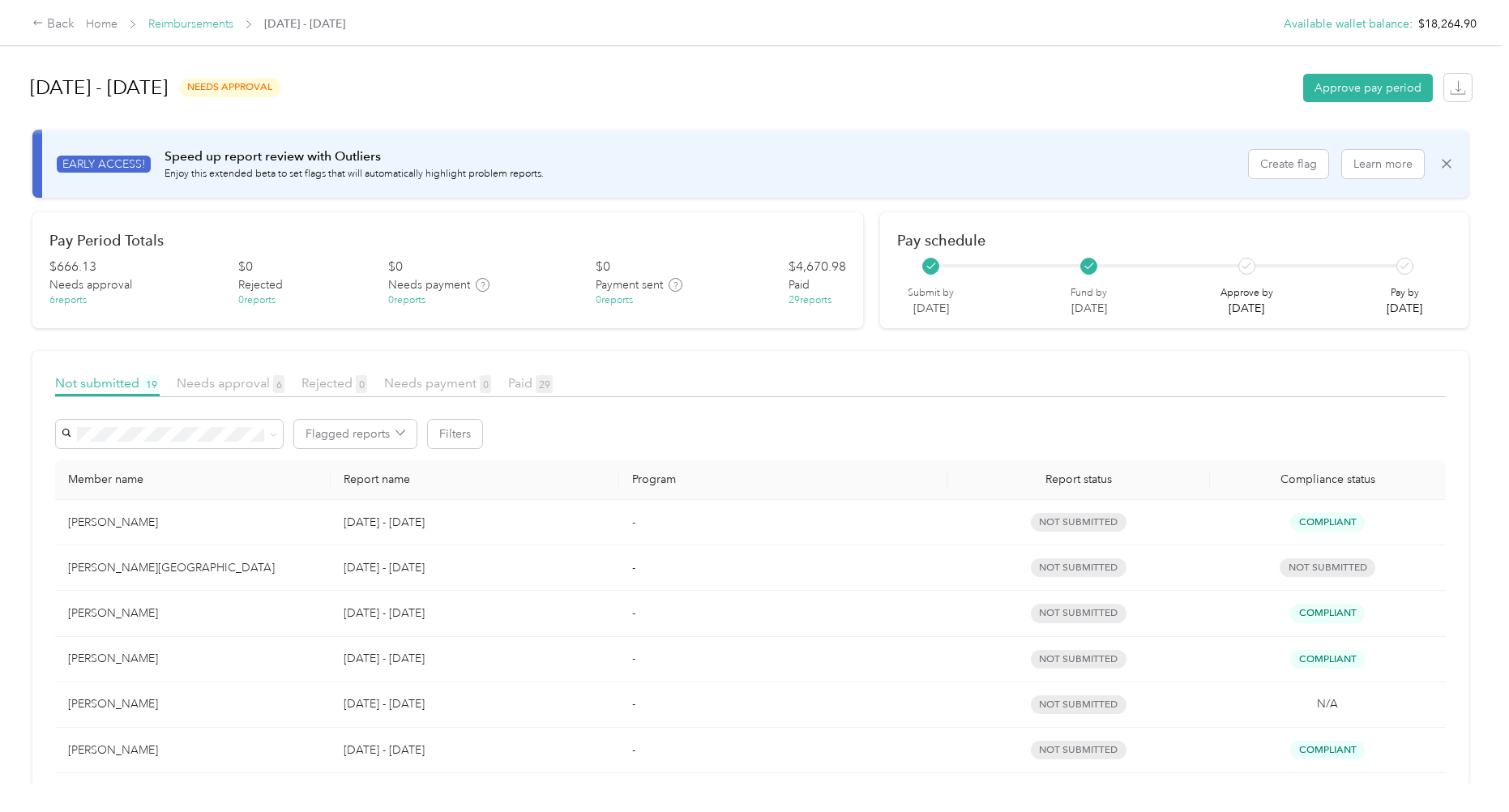
click at [193, 29] on link "Reimbursements" at bounding box center [190, 24] width 85 height 14
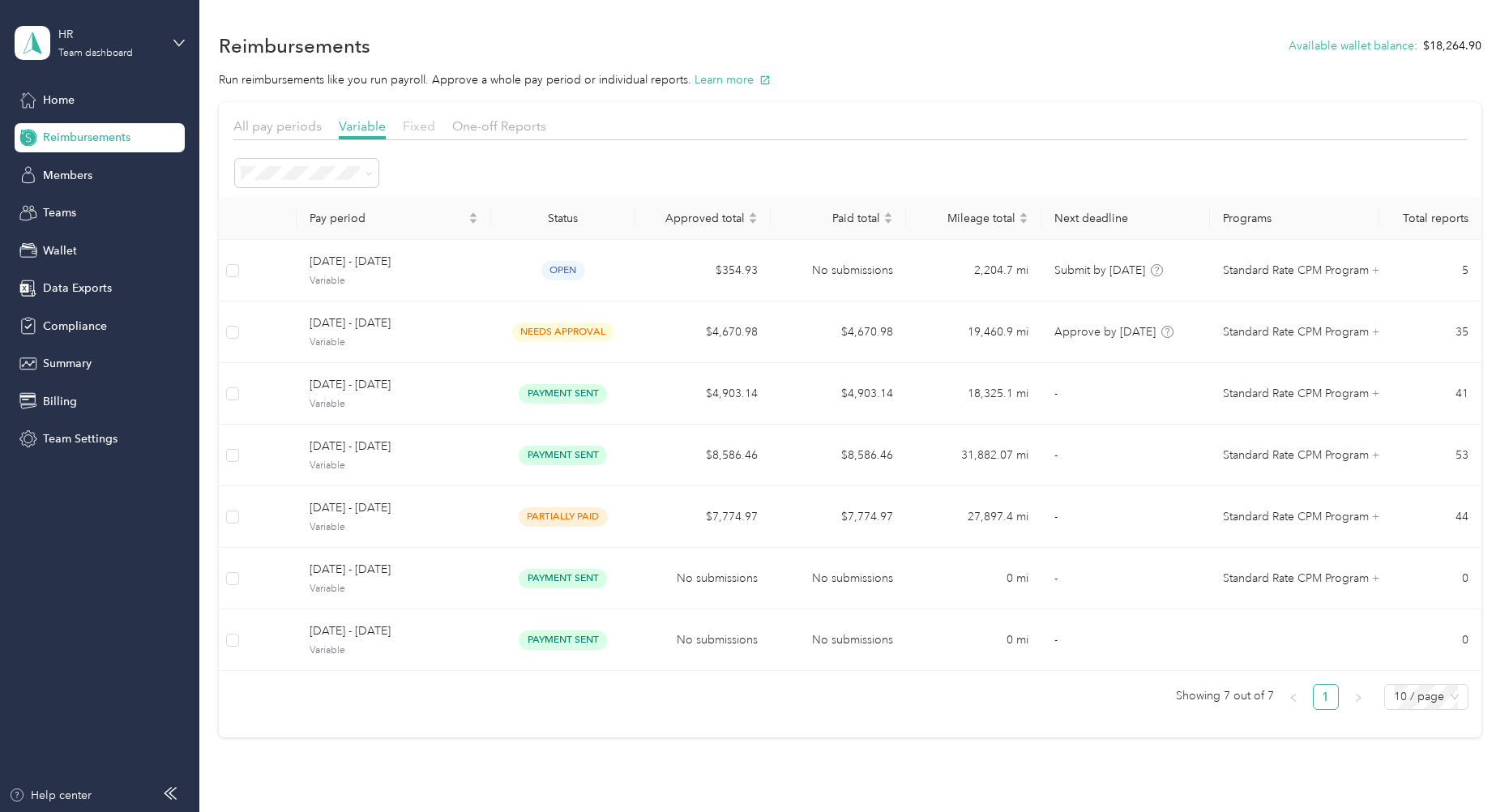
click at [420, 128] on span "Fixed" at bounding box center [418, 126] width 32 height 16
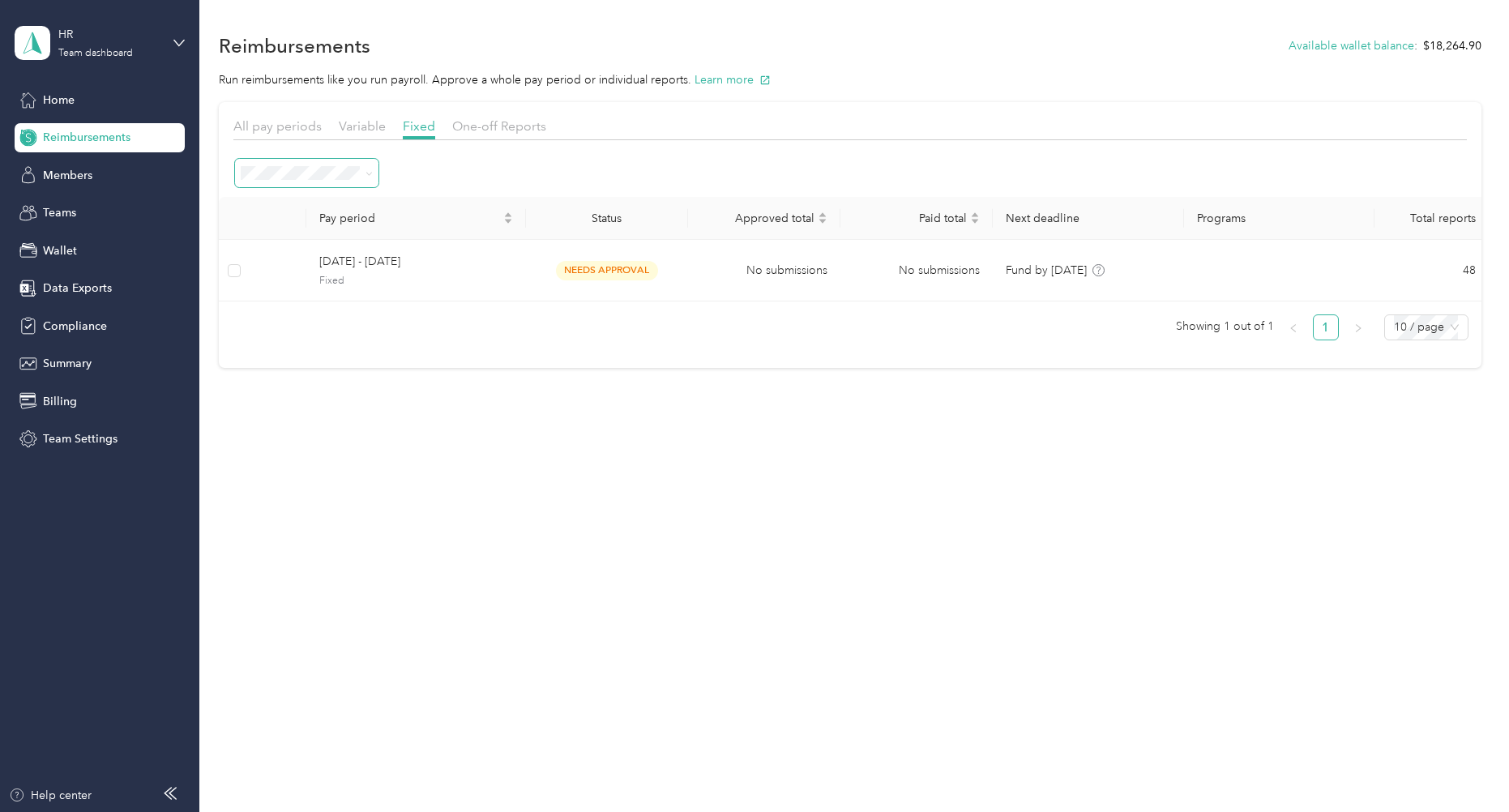
click at [369, 172] on icon at bounding box center [369, 174] width 7 height 7
click at [284, 293] on li "Paid" at bounding box center [306, 281] width 143 height 28
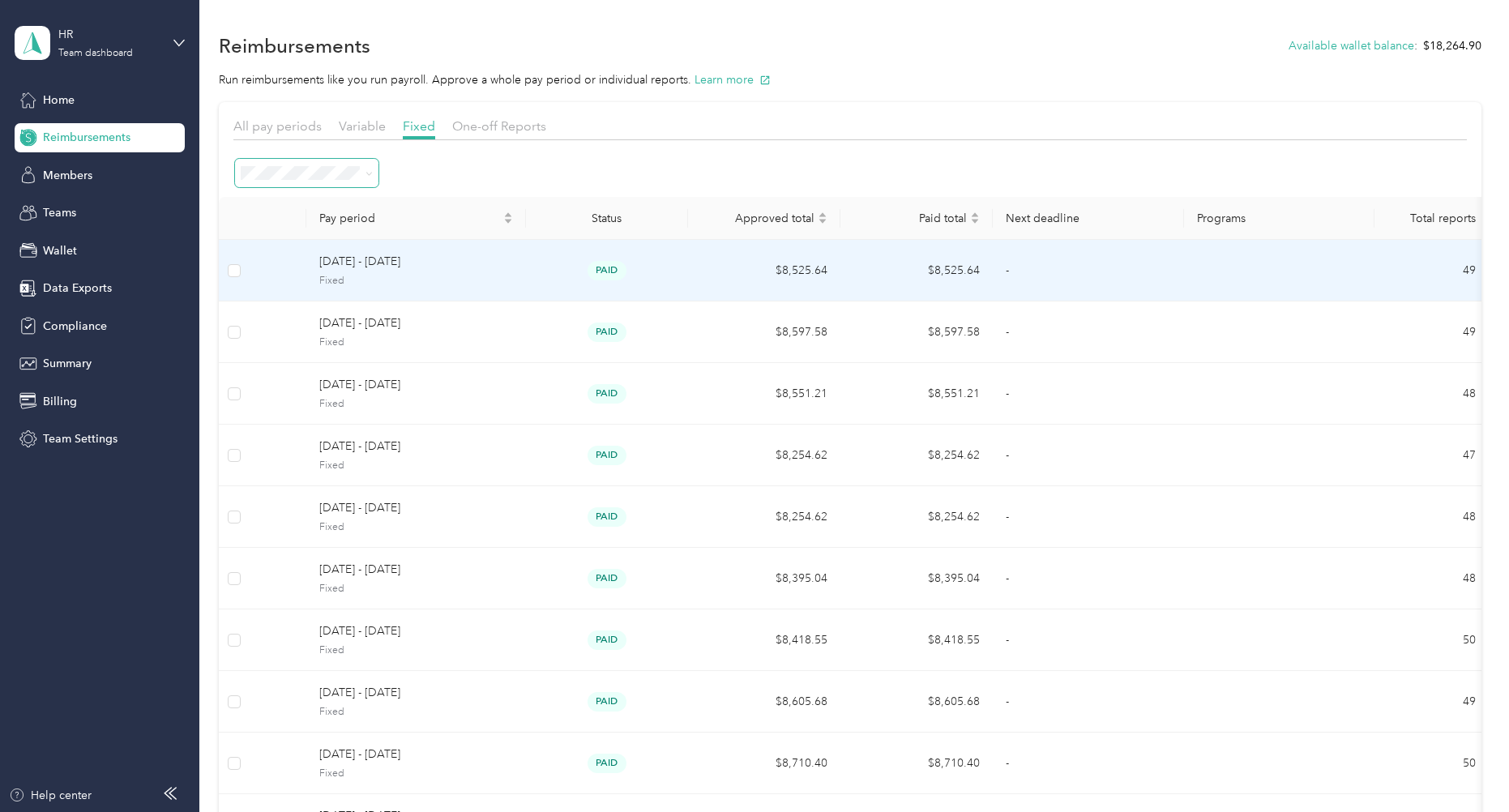
click at [351, 265] on span "[DATE] - [DATE]" at bounding box center [416, 262] width 194 height 18
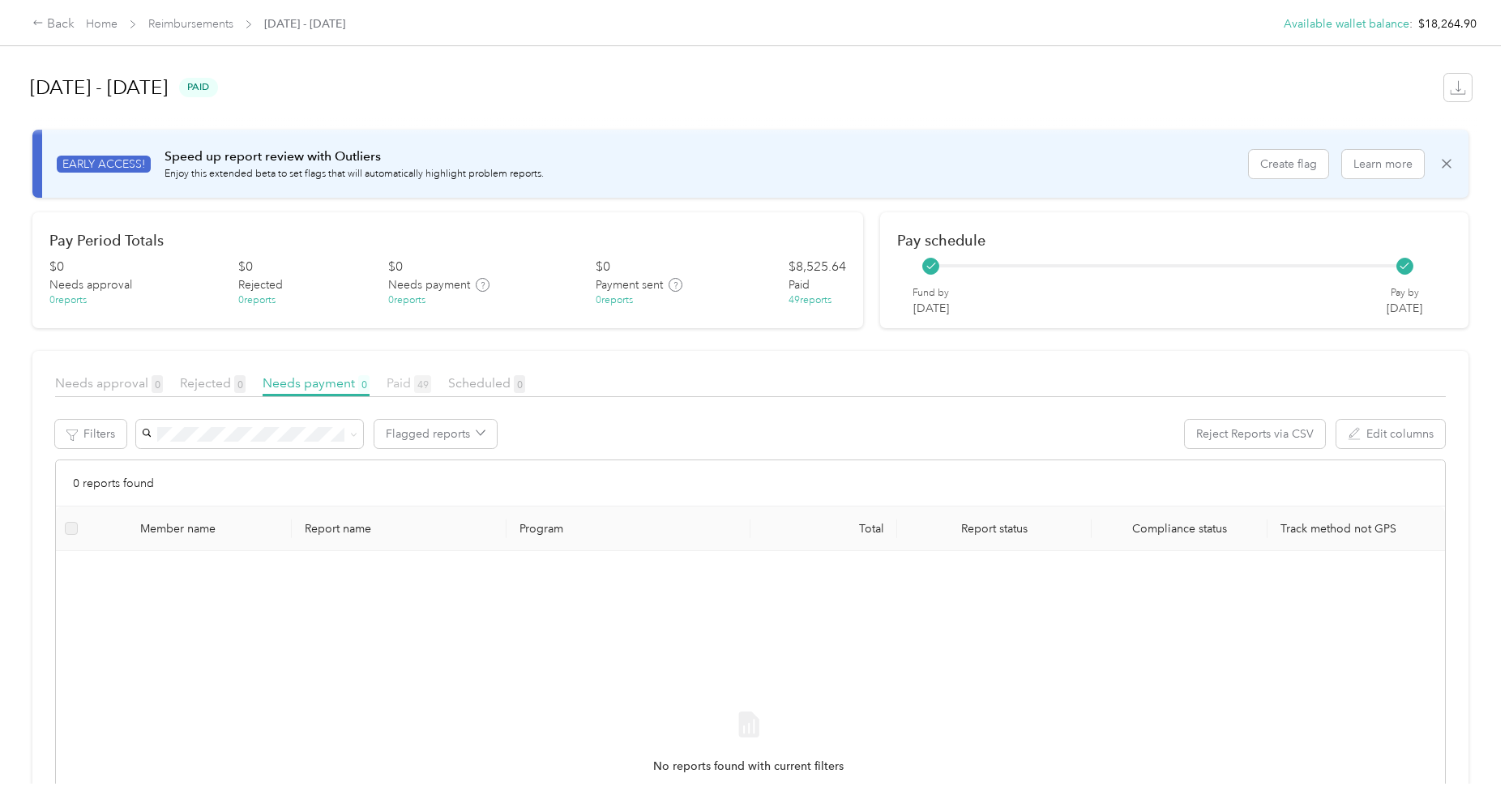
click at [410, 386] on span "Paid 49" at bounding box center [409, 383] width 44 height 16
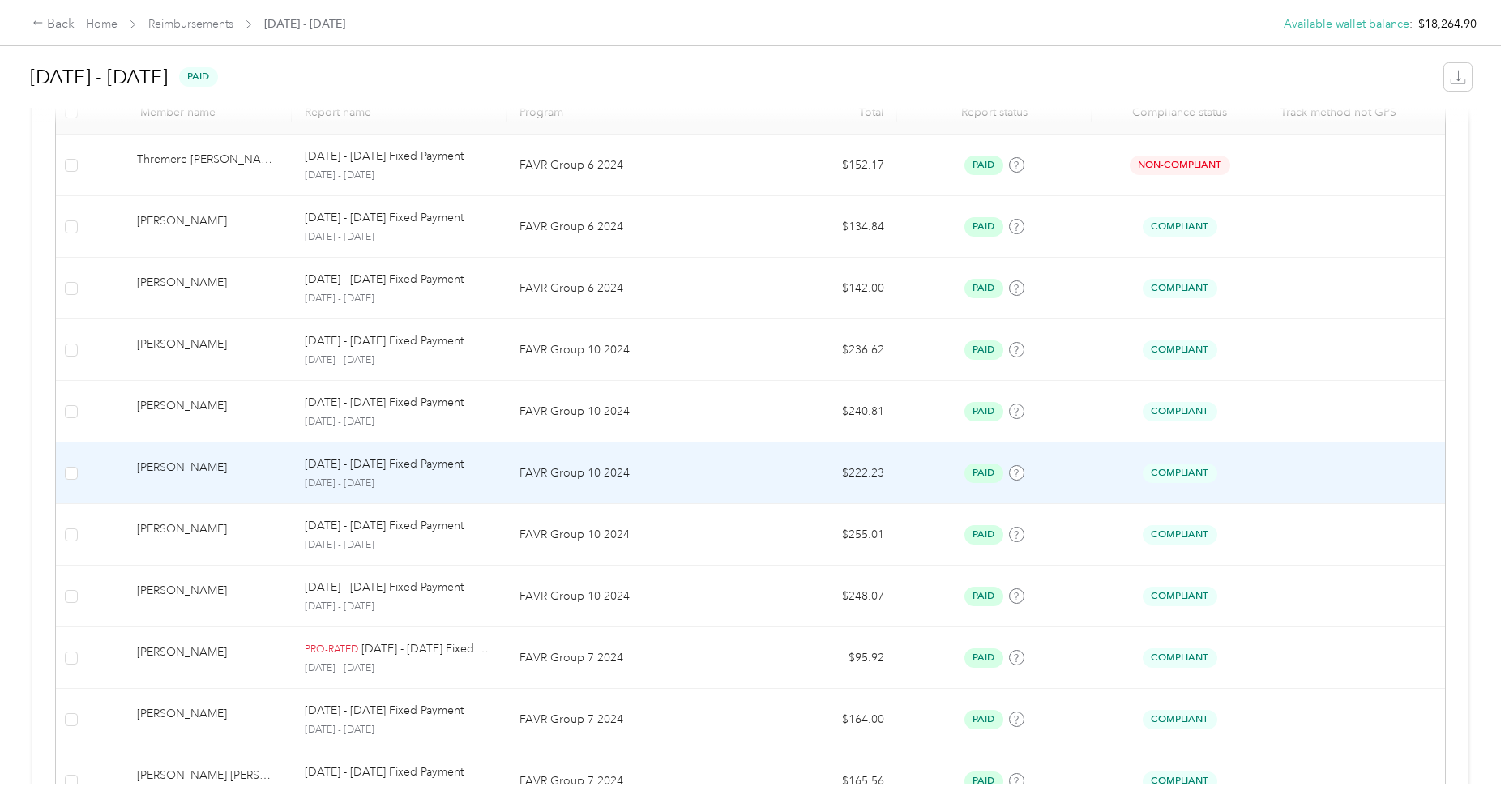
scroll to position [486, 0]
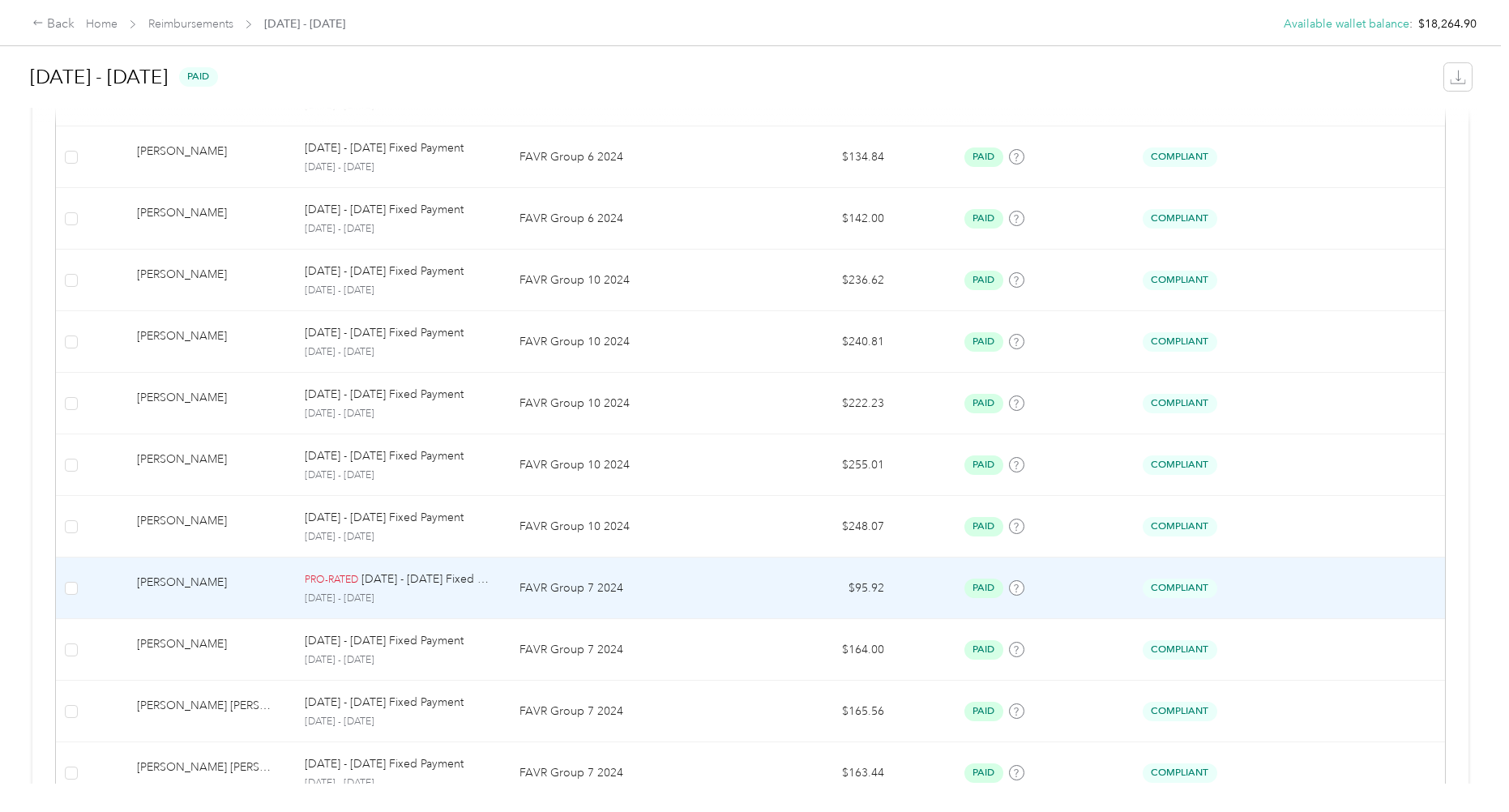
click at [458, 577] on p "[DATE] - [DATE] Fixed Payment" at bounding box center [427, 580] width 132 height 18
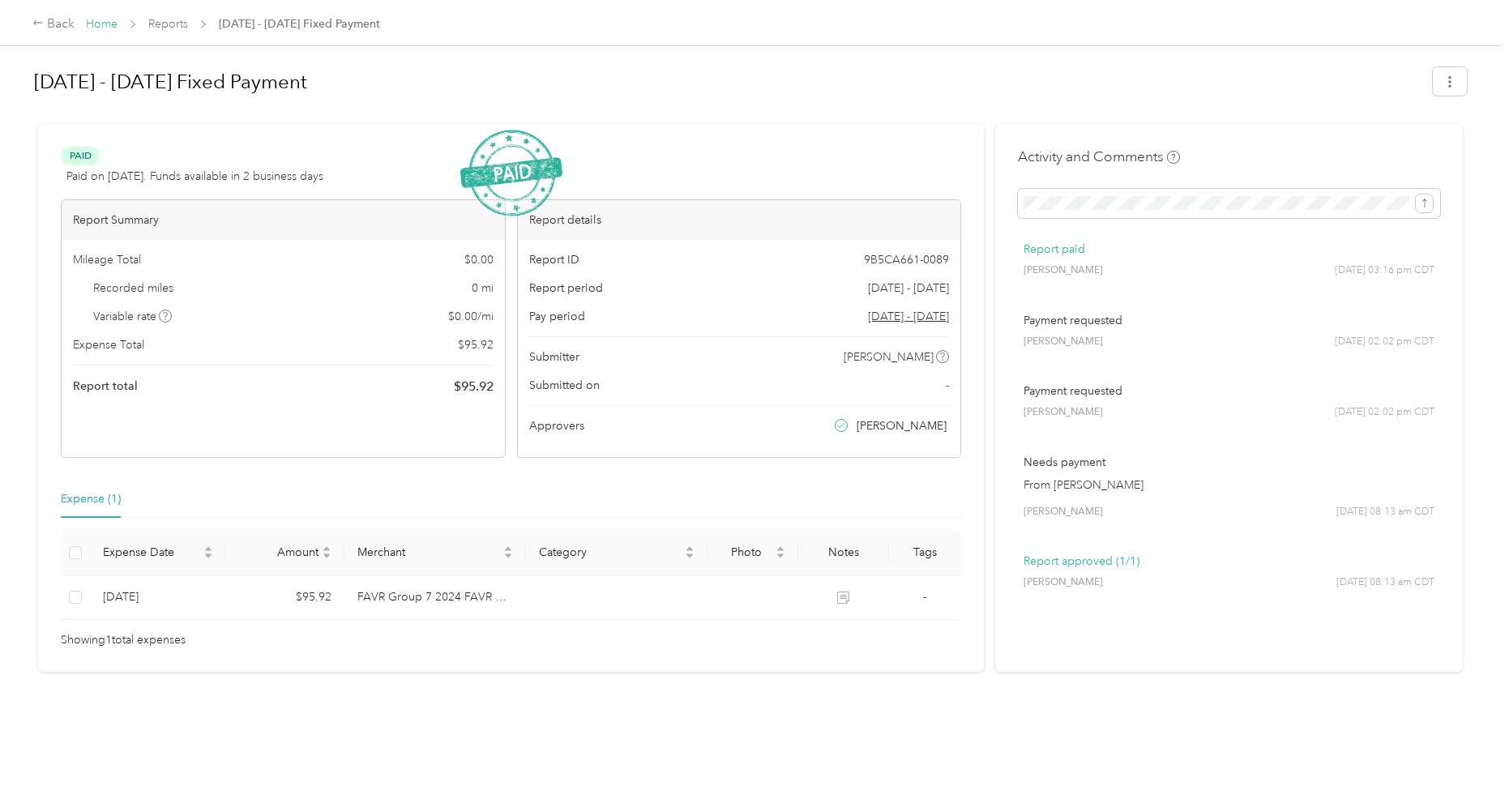
click at [100, 26] on link "Home" at bounding box center [101, 24] width 31 height 14
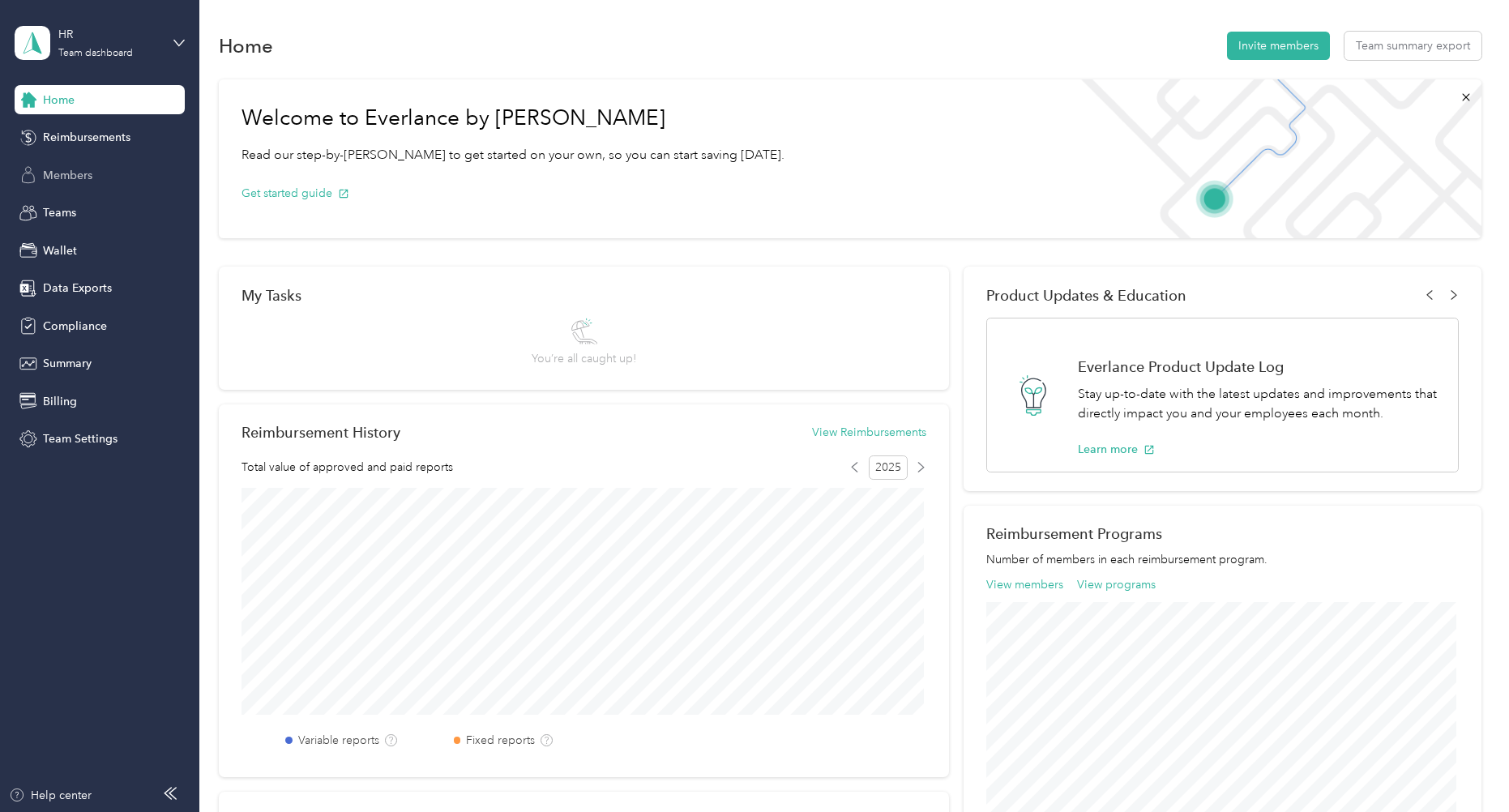
click at [77, 174] on span "Members" at bounding box center [68, 175] width 49 height 17
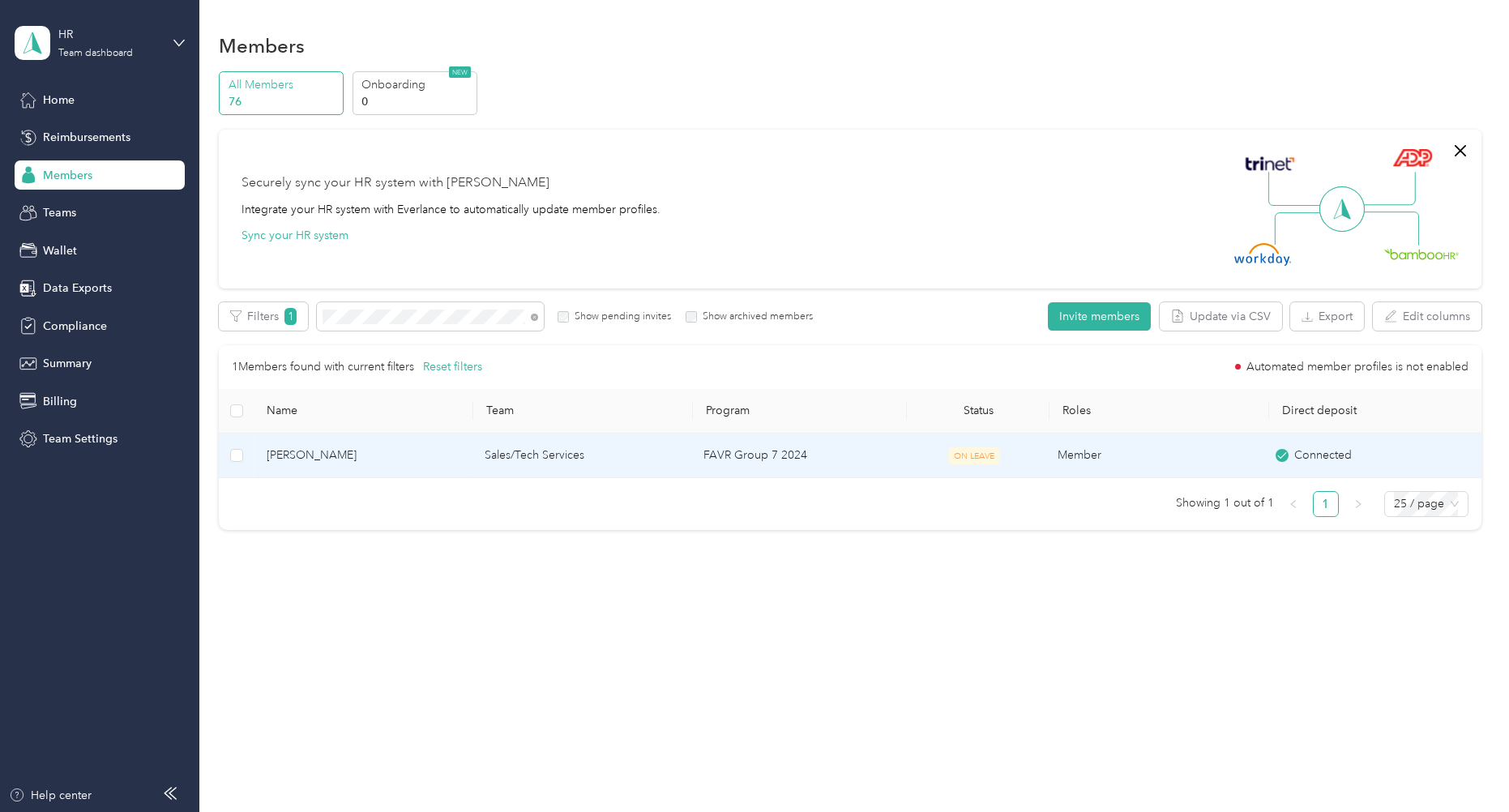
click at [343, 458] on span "[PERSON_NAME]" at bounding box center [362, 455] width 192 height 18
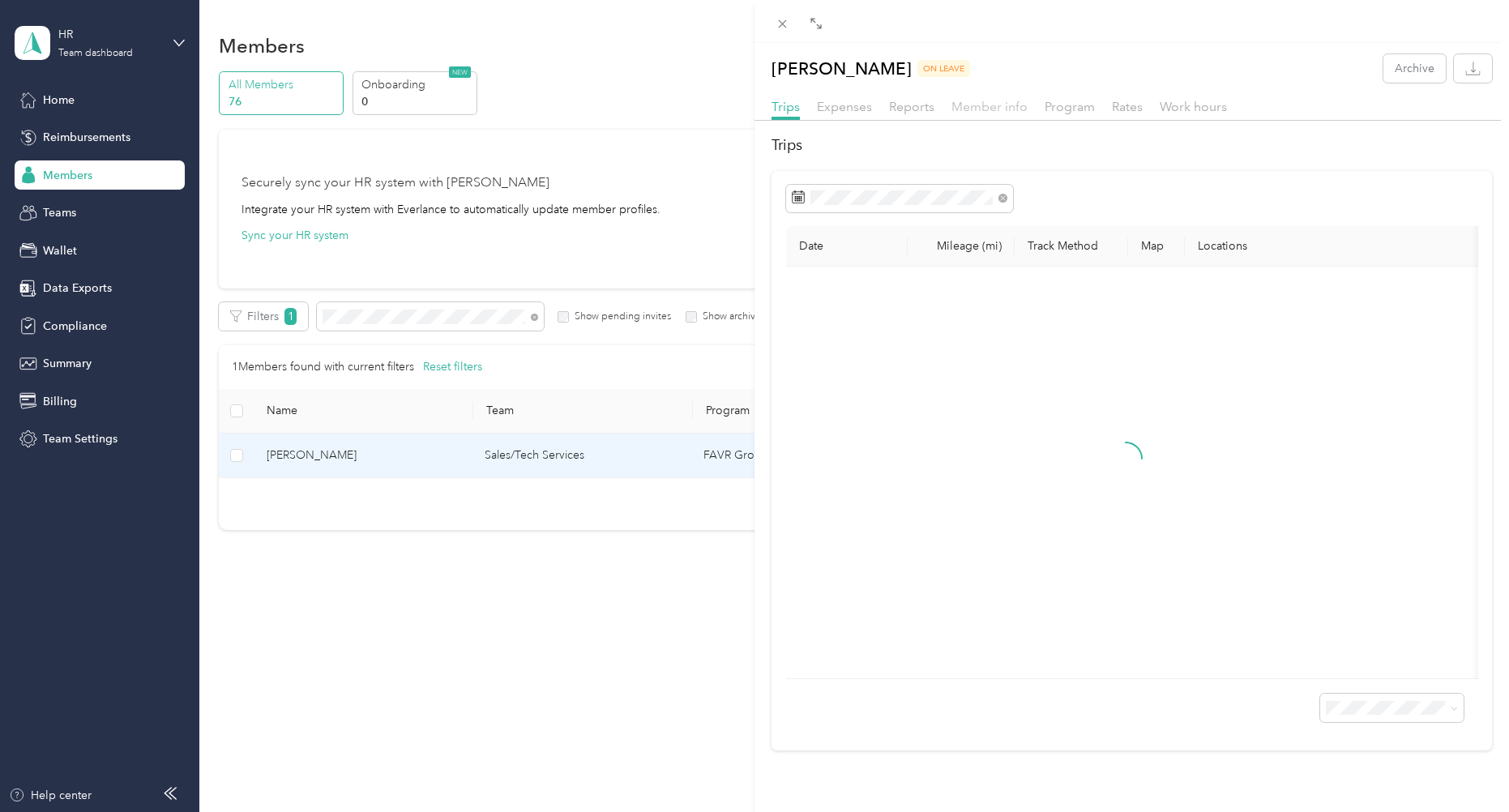
click at [1009, 103] on span "Member info" at bounding box center [989, 106] width 77 height 16
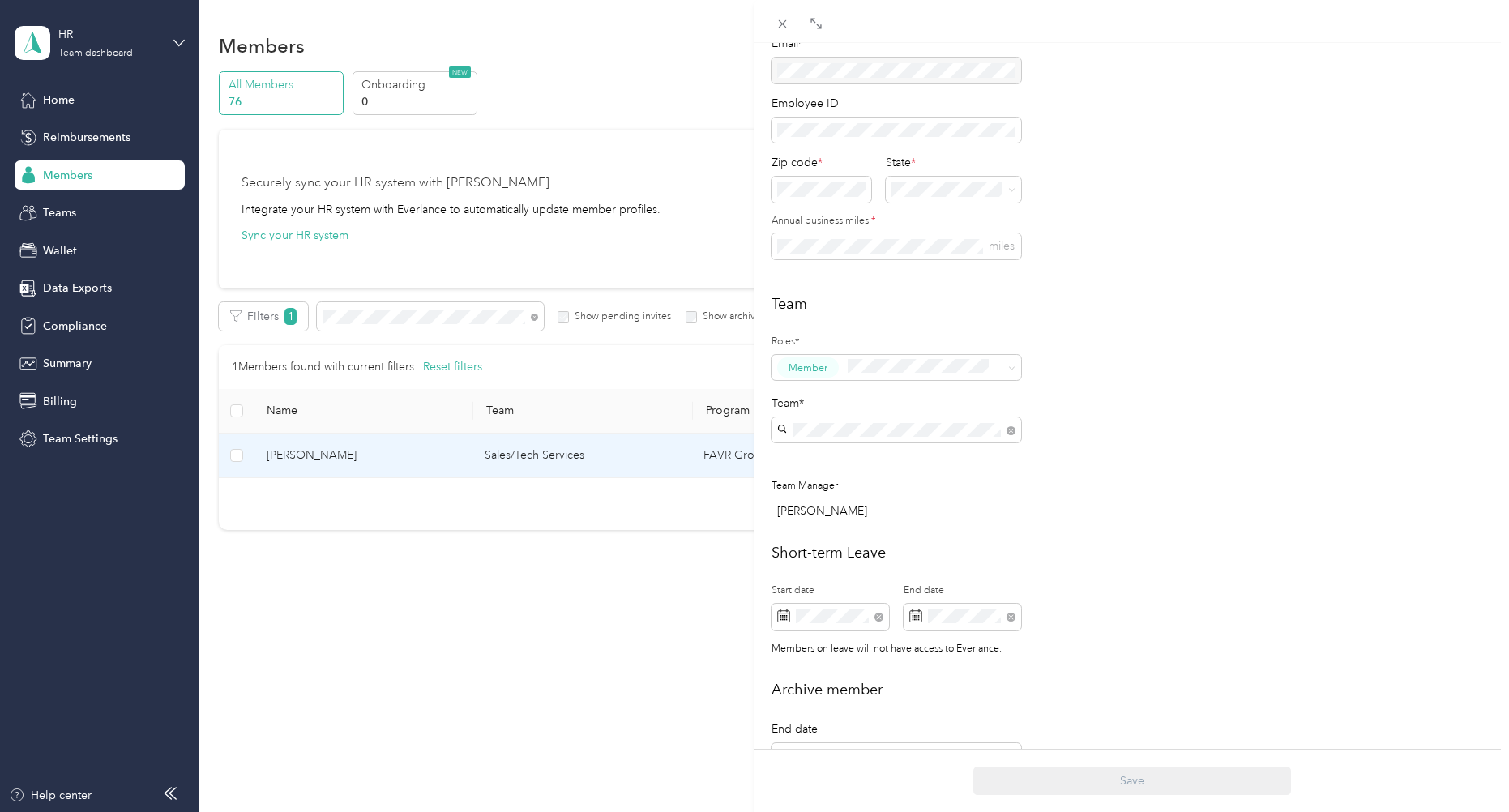
scroll to position [243, 0]
